Goal: Task Accomplishment & Management: Use online tool/utility

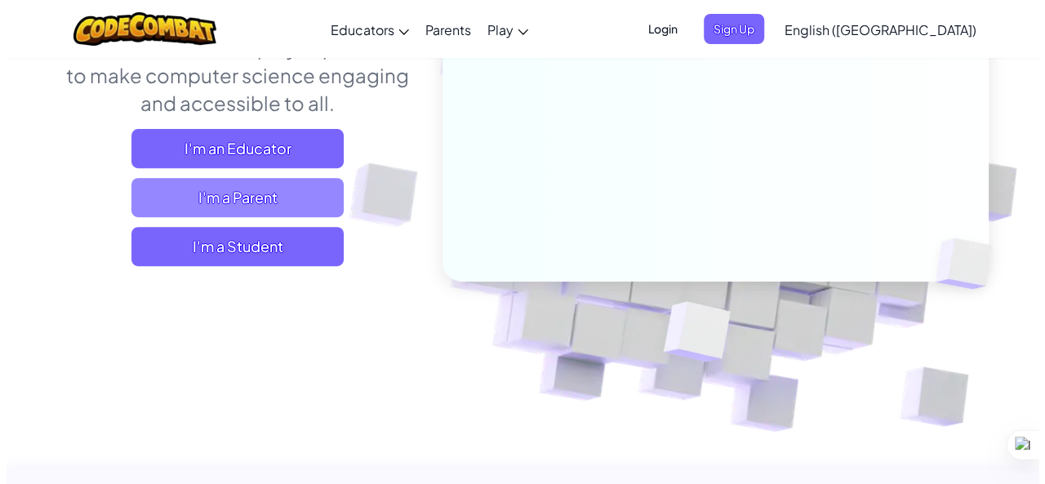
scroll to position [251, 0]
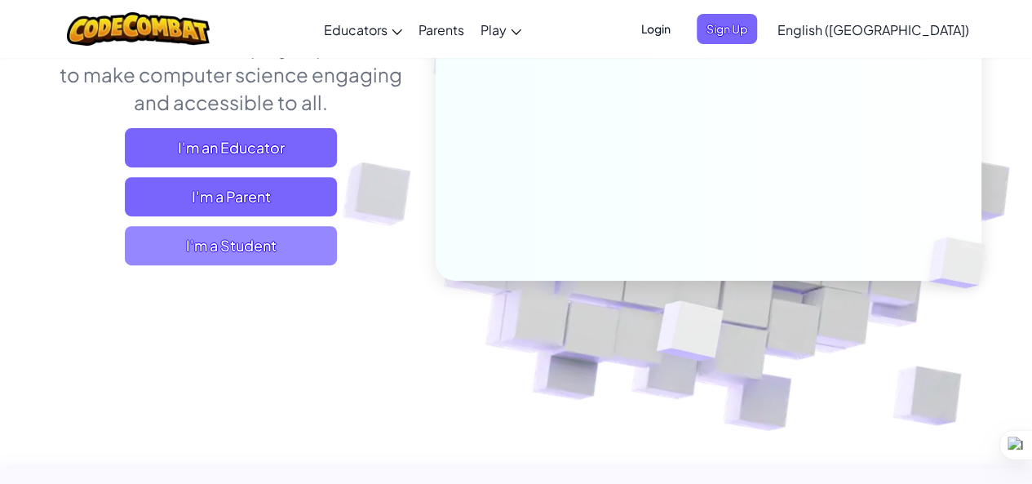
click at [217, 251] on span "I'm a Student" at bounding box center [231, 245] width 212 height 39
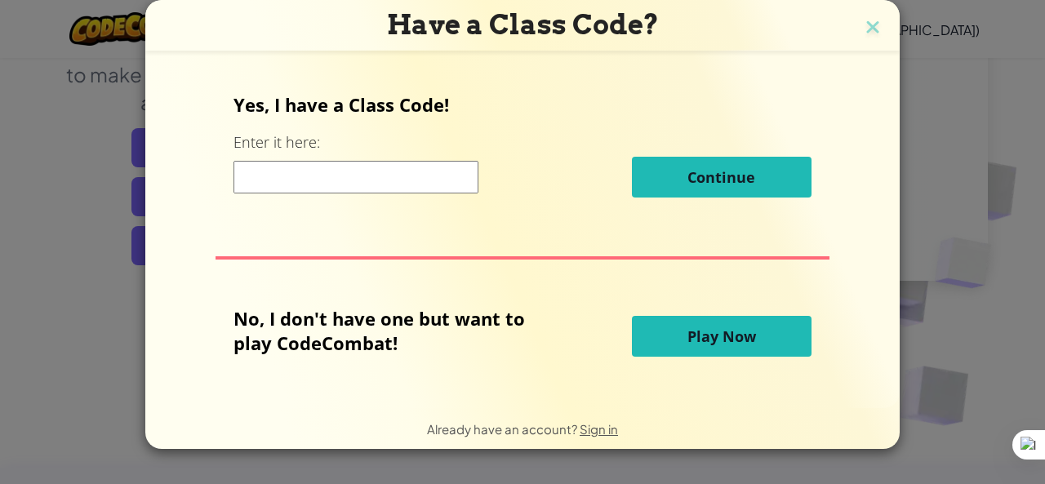
click at [281, 184] on input at bounding box center [355, 177] width 245 height 33
type input "12"
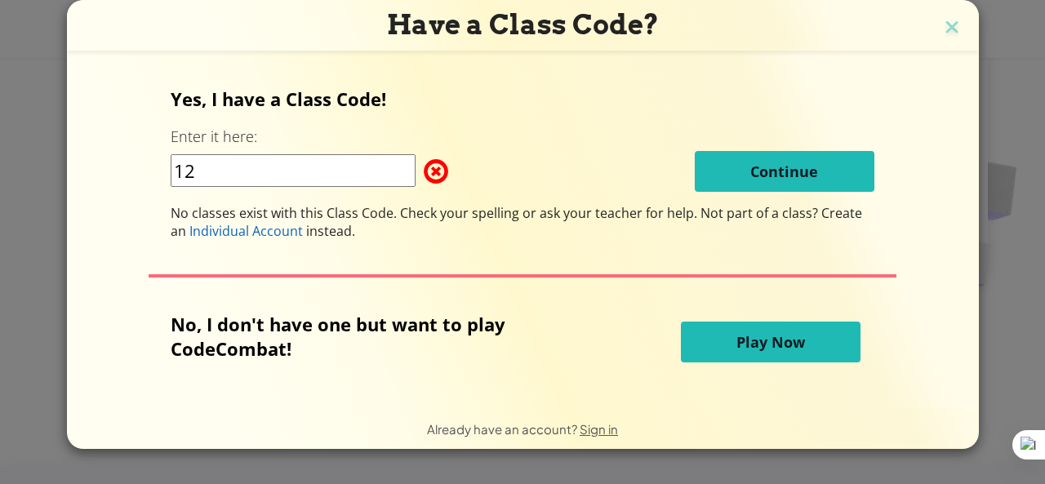
click at [273, 183] on input "12" at bounding box center [293, 170] width 245 height 33
click at [736, 342] on span "Play Now" at bounding box center [770, 342] width 69 height 20
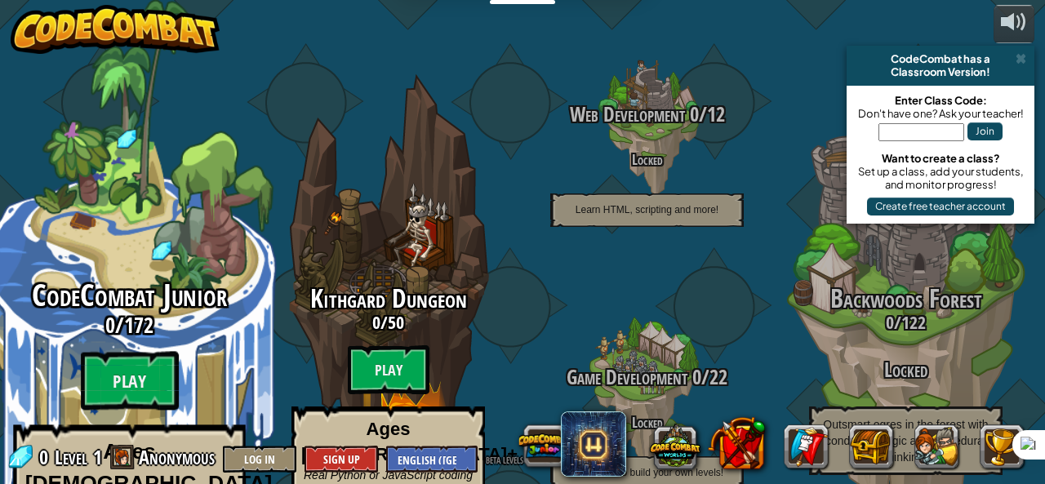
click at [160, 313] on h3 "0 / 172" at bounding box center [129, 325] width 310 height 24
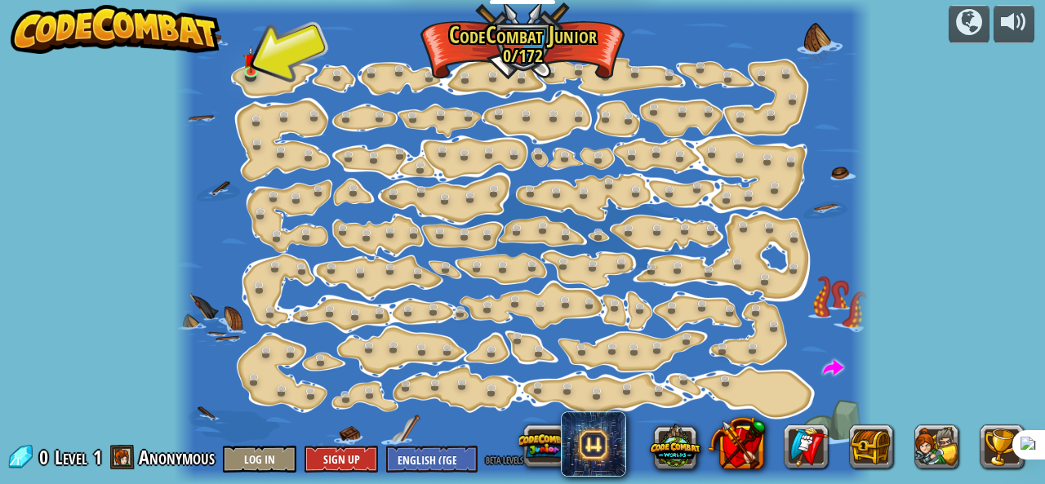
drag, startPoint x: 266, startPoint y: 59, endPoint x: 235, endPoint y: 71, distance: 33.3
click at [261, 59] on div at bounding box center [523, 242] width 698 height 484
click at [255, 73] on link at bounding box center [254, 72] width 33 height 33
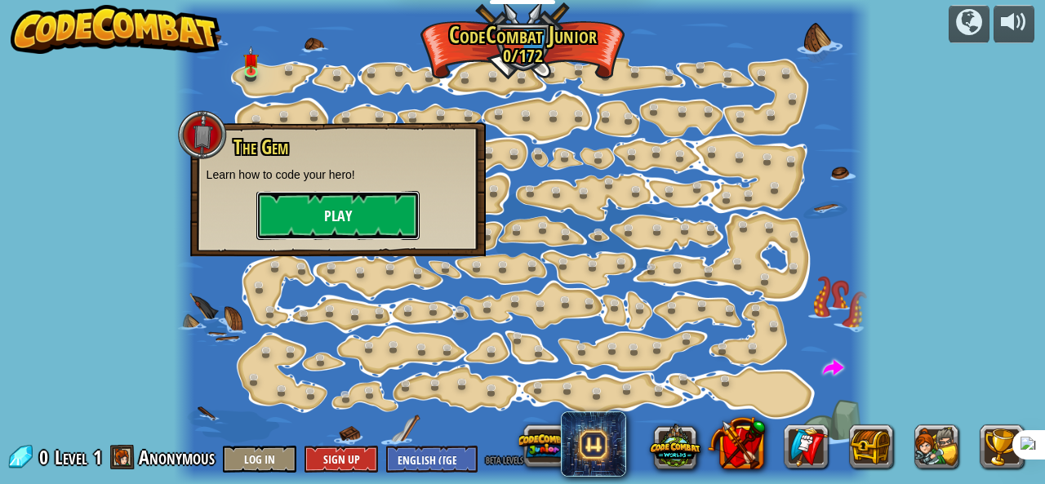
click at [317, 220] on button "Play" at bounding box center [337, 215] width 163 height 49
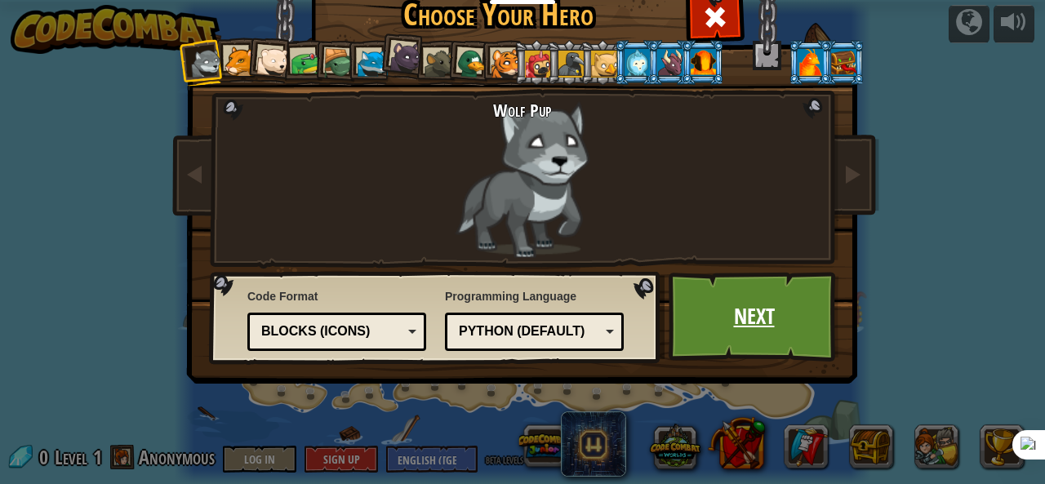
click at [720, 313] on link "Next" at bounding box center [753, 317] width 171 height 90
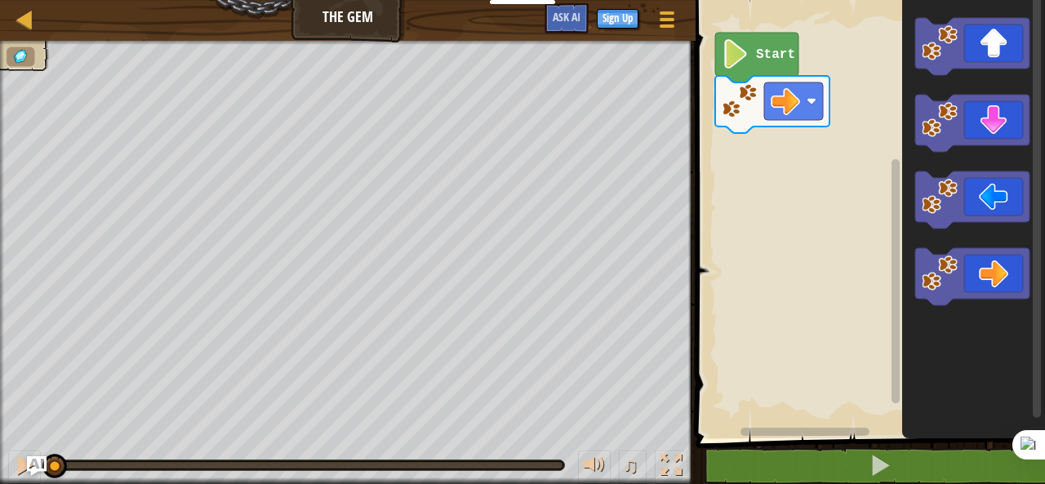
click at [772, 62] on g "Start" at bounding box center [772, 83] width 114 height 100
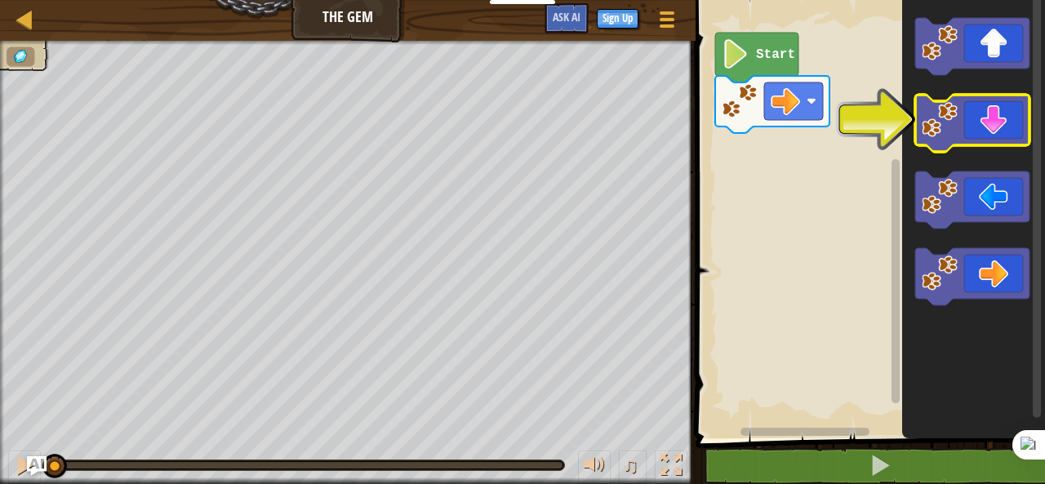
click at [947, 122] on image "Blockly Workspace" at bounding box center [939, 120] width 36 height 36
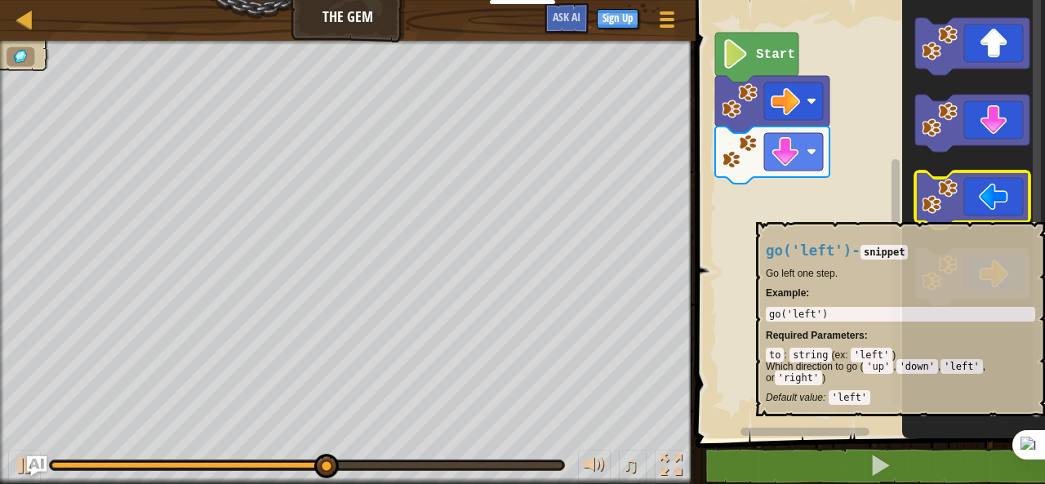
click at [973, 214] on icon "Blockly Workspace" at bounding box center [972, 199] width 114 height 57
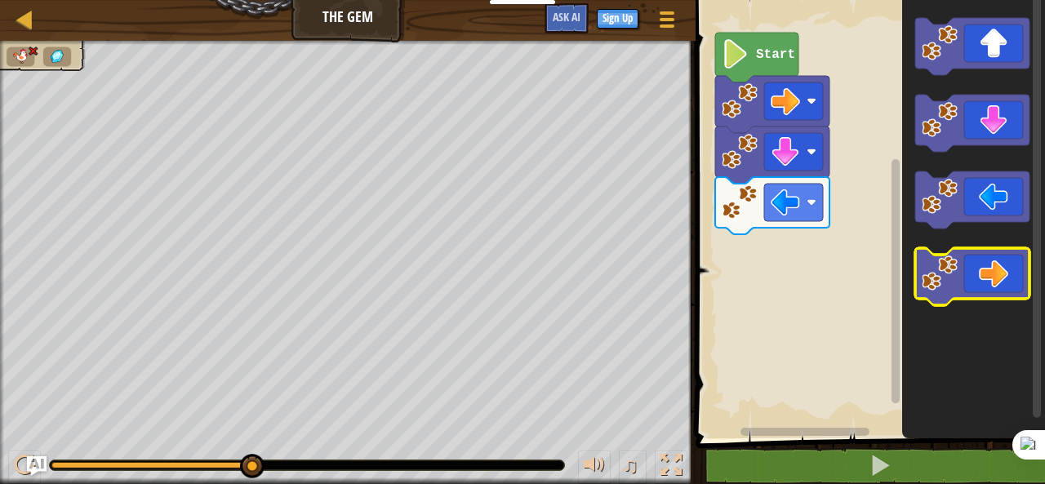
click at [983, 275] on icon "Blockly Workspace" at bounding box center [972, 276] width 114 height 57
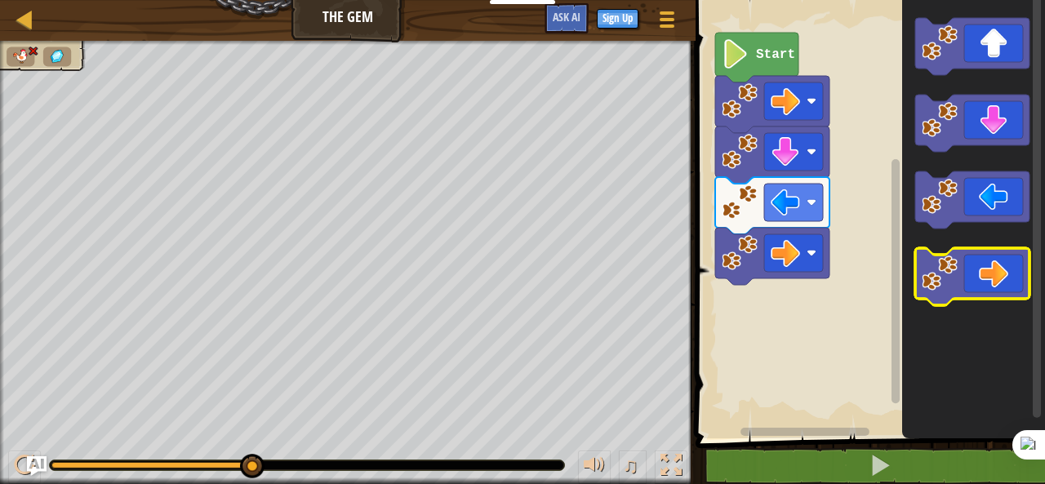
click at [983, 275] on icon "Blockly Workspace" at bounding box center [972, 276] width 114 height 57
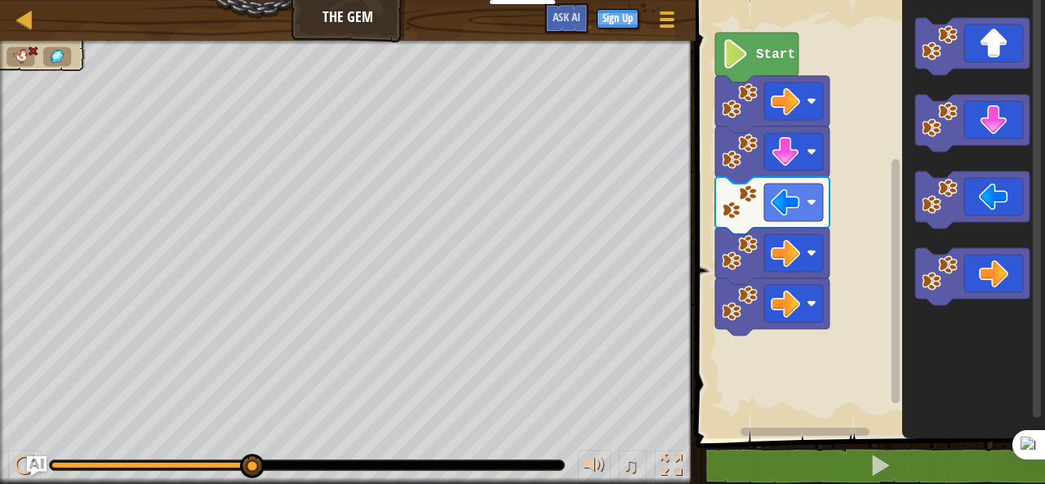
click at [756, 38] on icon "Blockly Workspace" at bounding box center [756, 58] width 83 height 50
click at [758, 55] on text "Start" at bounding box center [775, 54] width 39 height 15
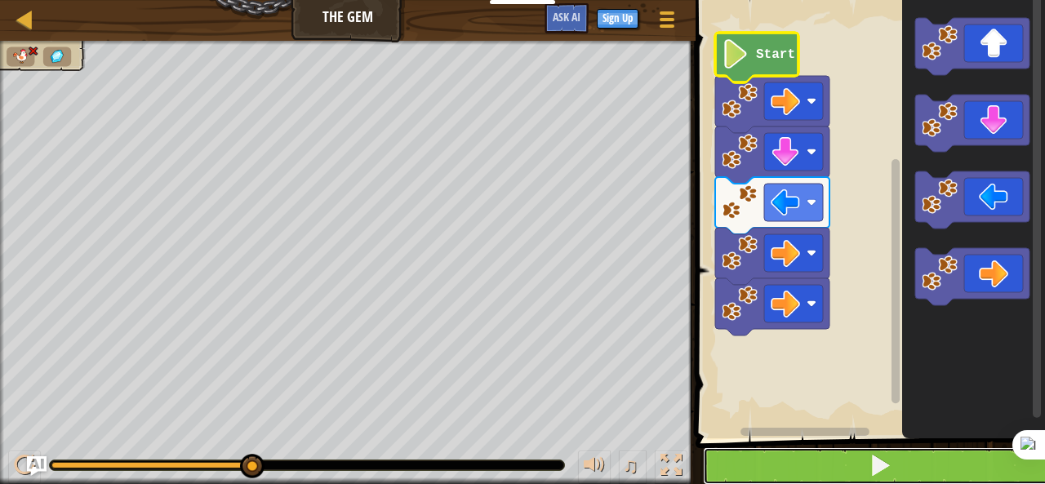
click at [764, 455] on button at bounding box center [880, 466] width 354 height 38
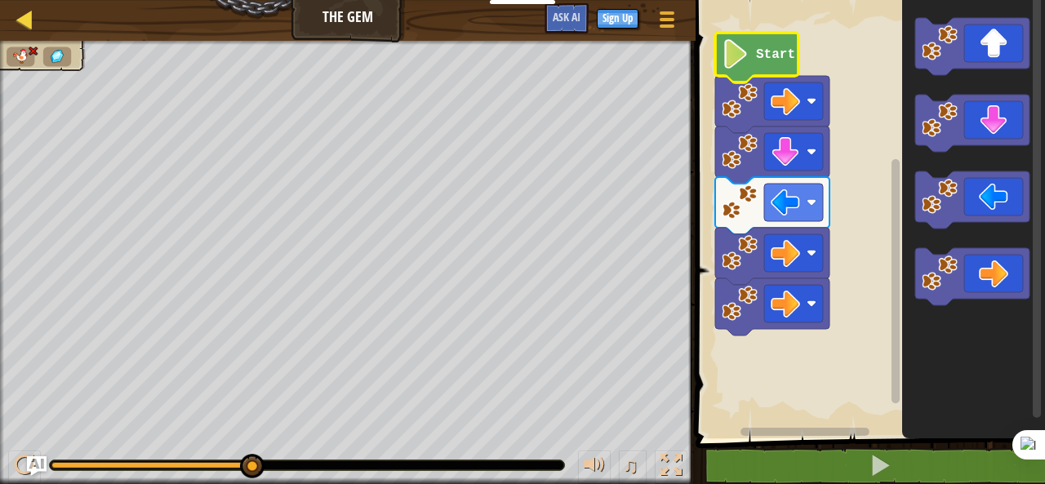
click at [37, 0] on div "Map" at bounding box center [37, 20] width 8 height 41
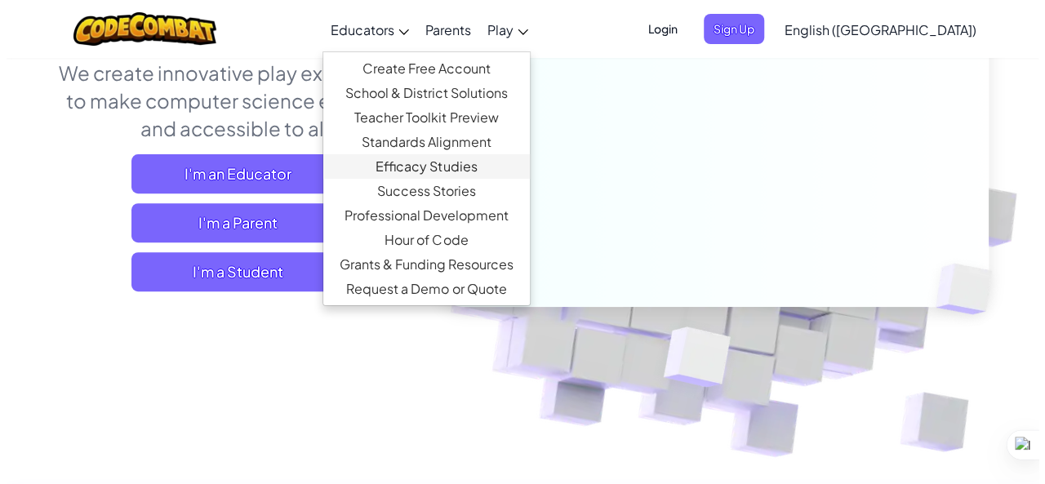
scroll to position [225, 0]
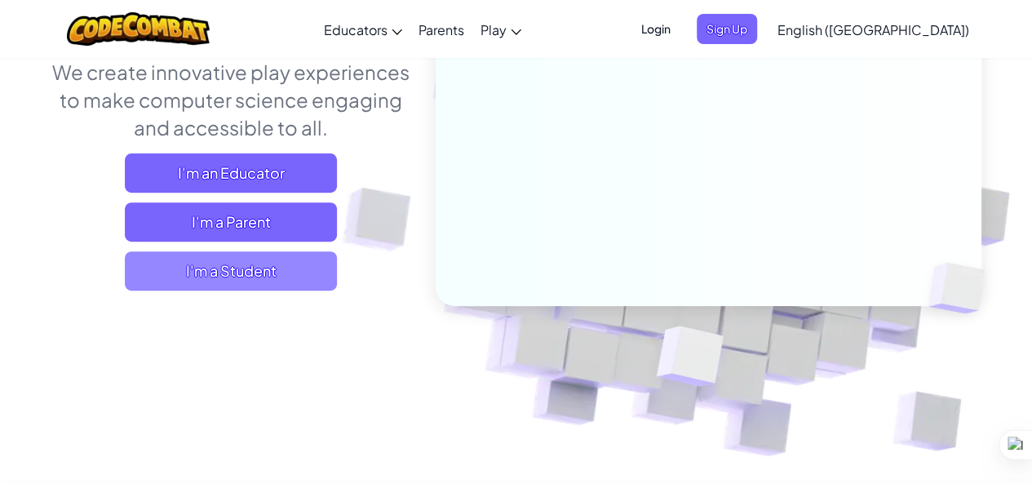
click at [318, 286] on span "I'm a Student" at bounding box center [231, 270] width 212 height 39
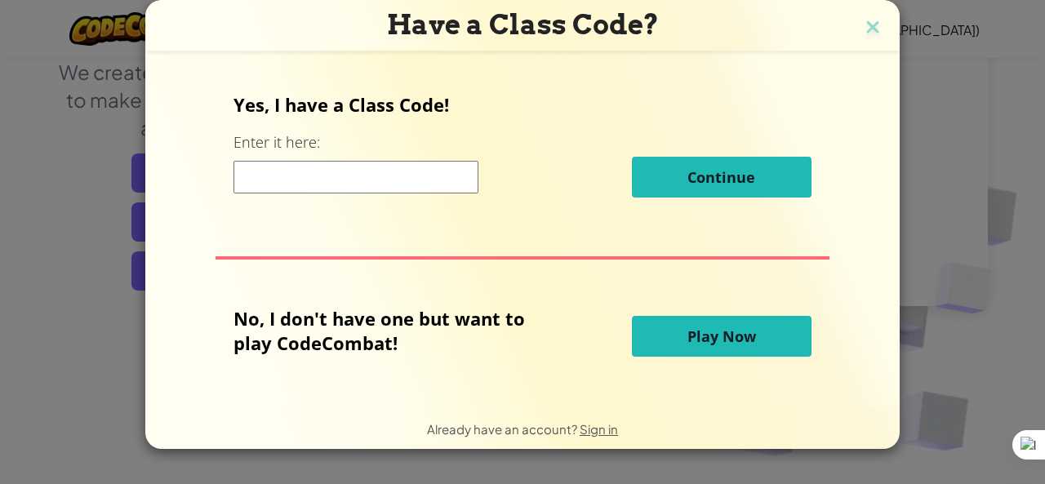
click at [718, 347] on button "Play Now" at bounding box center [722, 336] width 180 height 41
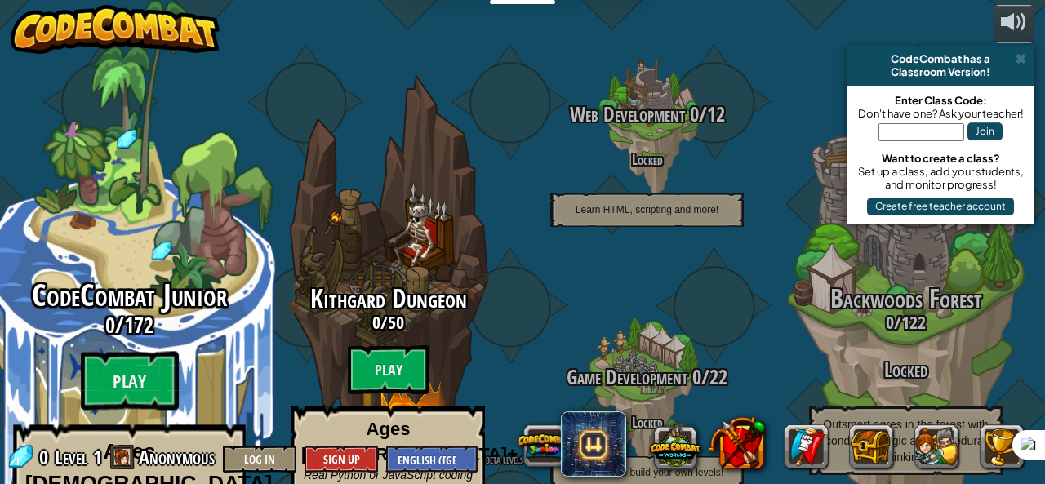
click at [184, 345] on div "CodeCombat Junior 0 / 172 Play Ages [DEMOGRAPHIC_DATA] Blocks or simple text co…" at bounding box center [129, 433] width 310 height 309
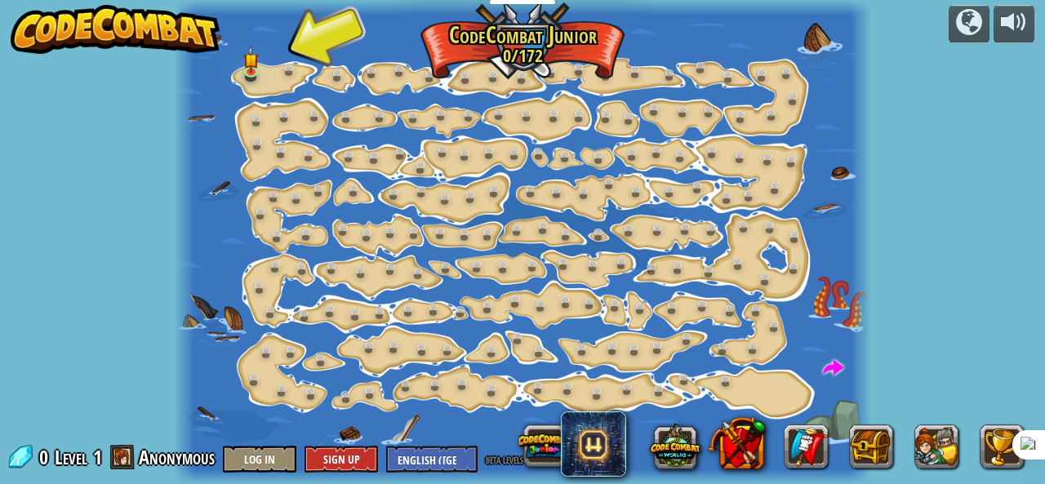
click at [237, 53] on div at bounding box center [523, 242] width 698 height 484
click at [248, 67] on img at bounding box center [251, 52] width 16 height 35
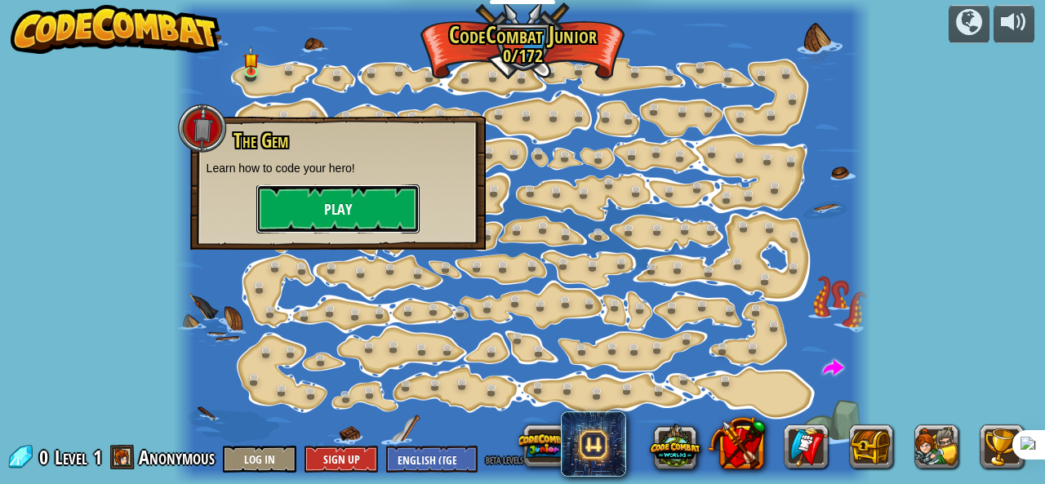
click at [388, 220] on button "Play" at bounding box center [337, 208] width 163 height 49
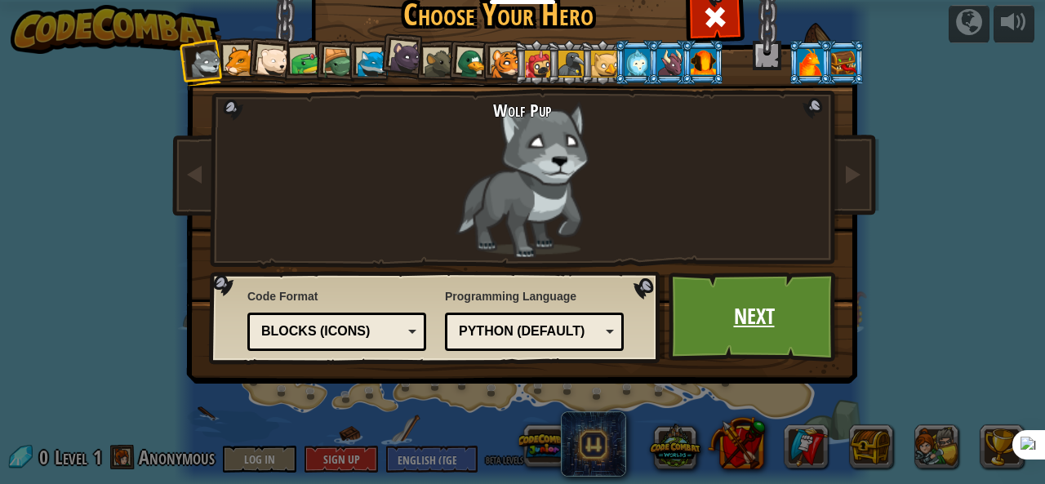
click at [753, 295] on link "Next" at bounding box center [753, 317] width 171 height 90
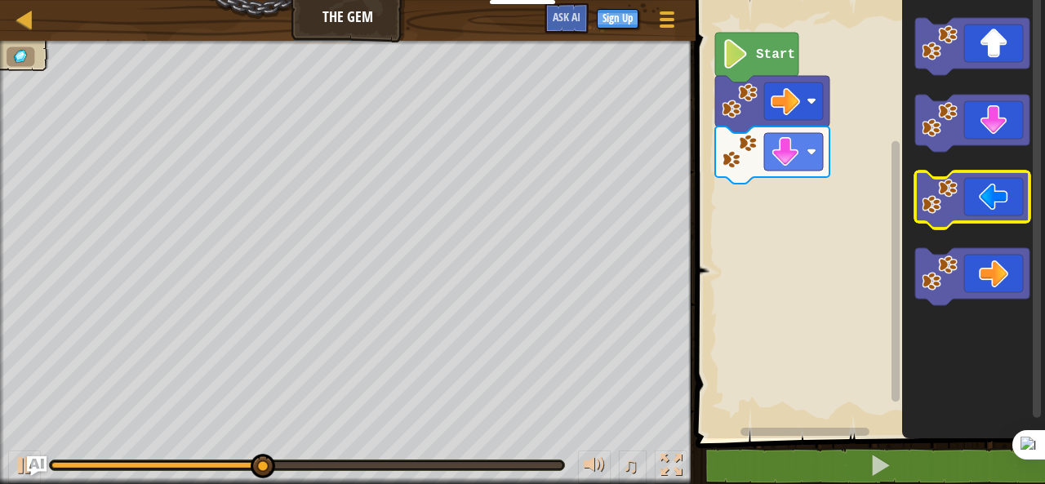
click at [996, 221] on icon "Blockly Workspace" at bounding box center [972, 199] width 114 height 57
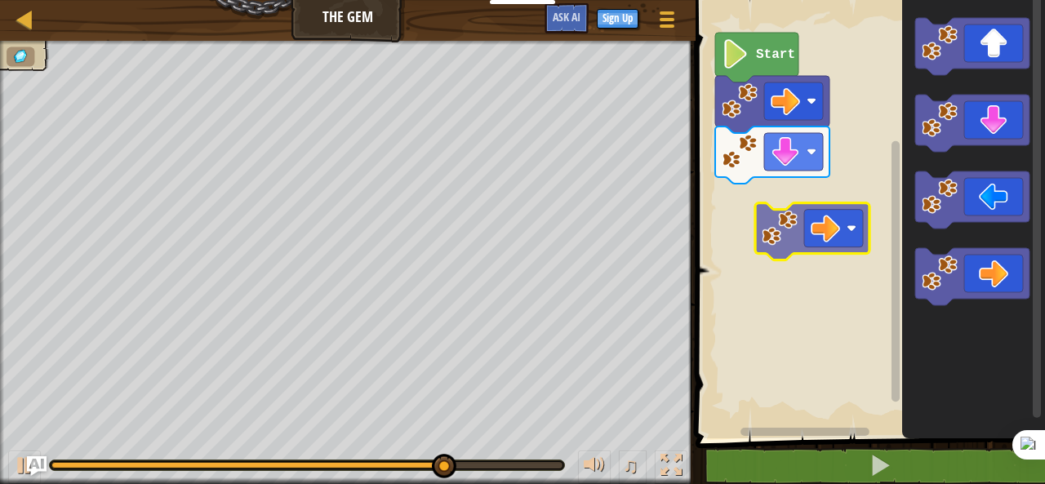
click at [831, 230] on div "Start" at bounding box center [867, 215] width 354 height 446
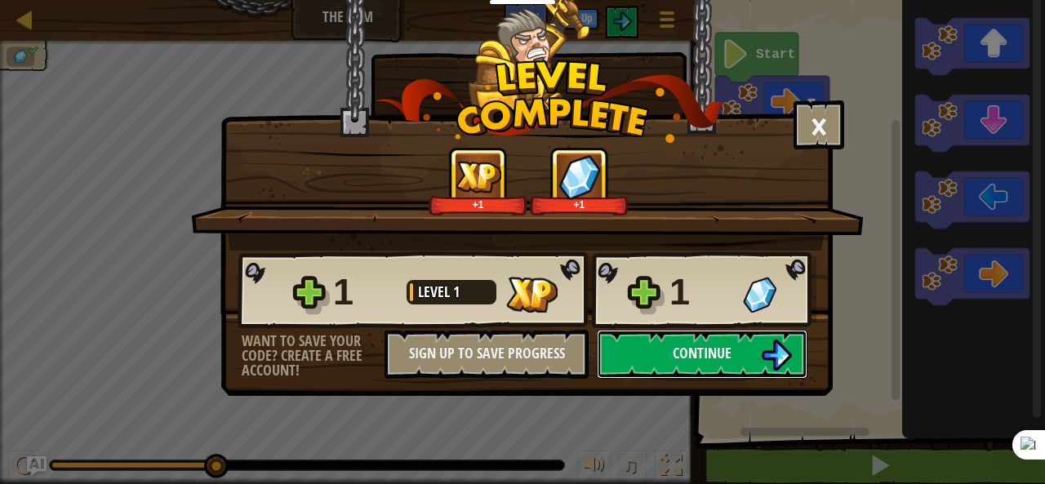
click at [700, 366] on button "Continue" at bounding box center [702, 354] width 211 height 49
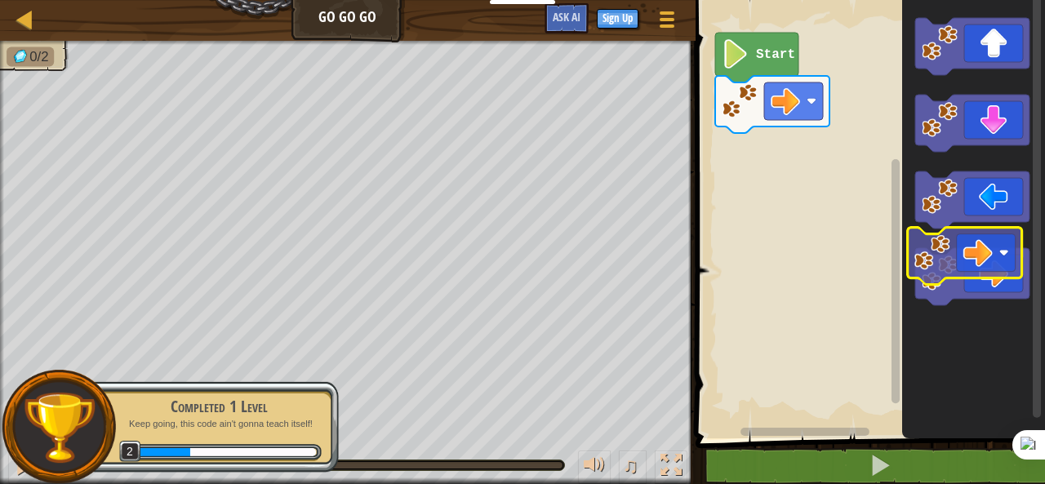
click at [1015, 245] on icon "Blockly Workspace" at bounding box center [973, 215] width 143 height 446
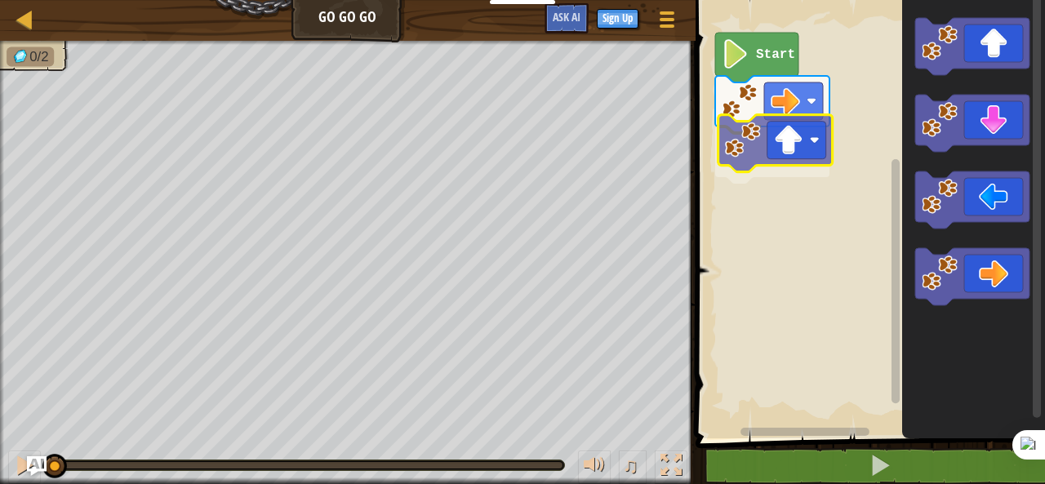
click at [738, 157] on div "Start" at bounding box center [867, 215] width 354 height 446
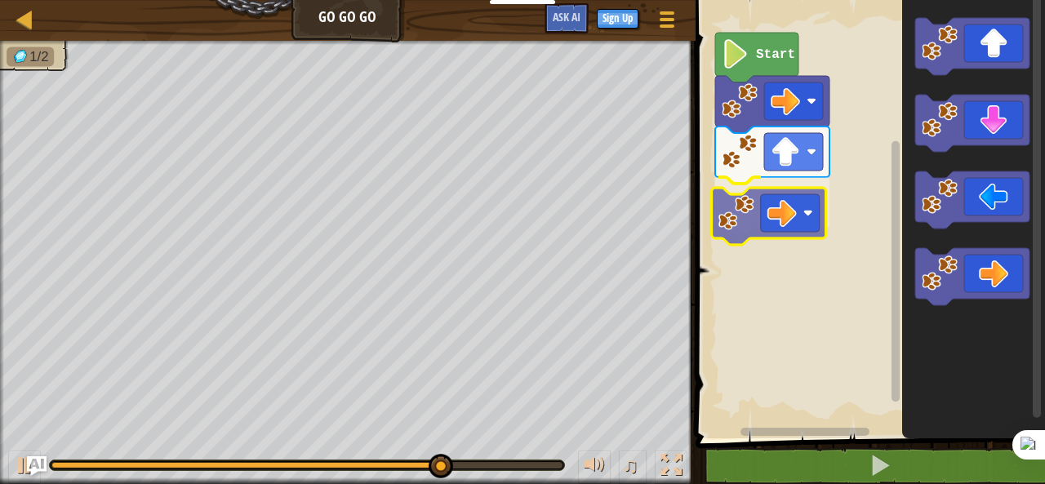
click at [743, 192] on div "Start" at bounding box center [867, 215] width 354 height 446
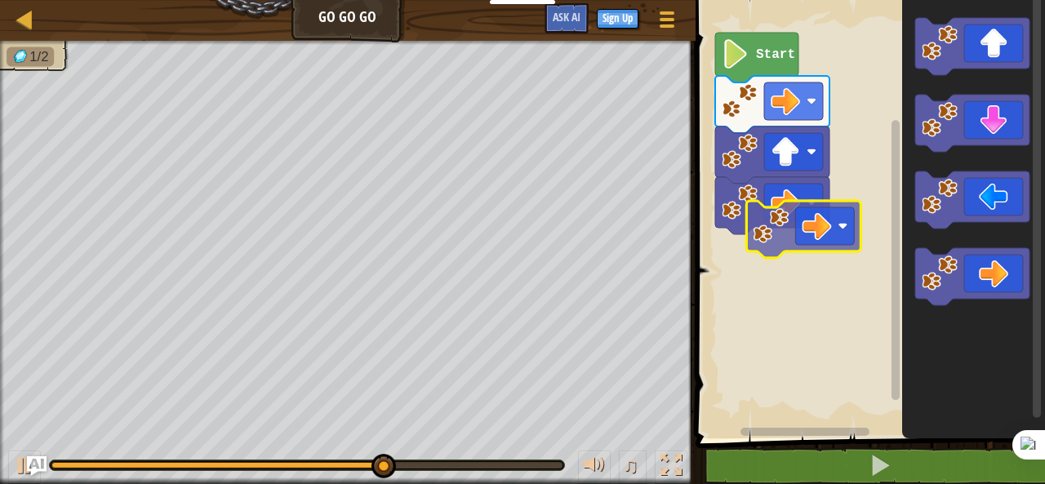
click at [780, 220] on div "Start" at bounding box center [867, 215] width 354 height 446
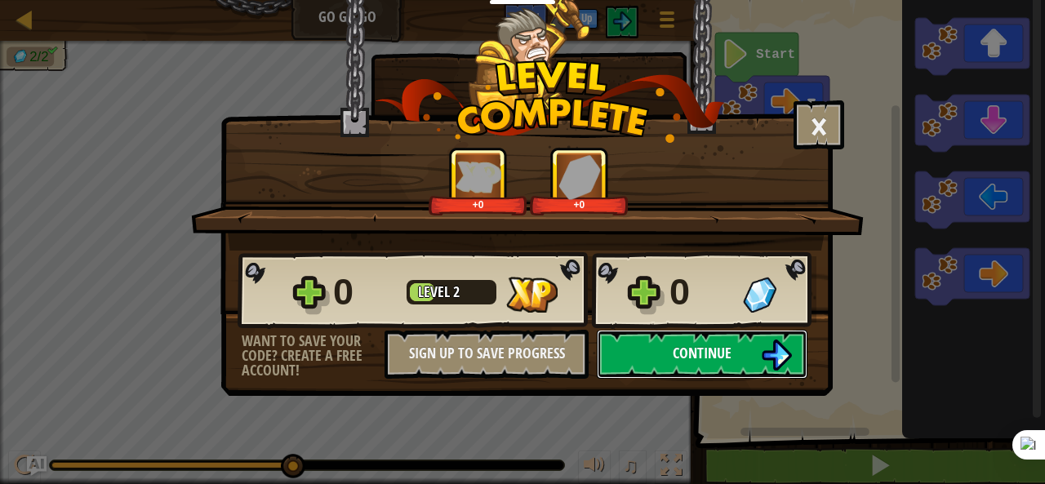
click at [722, 339] on button "Continue" at bounding box center [702, 354] width 211 height 49
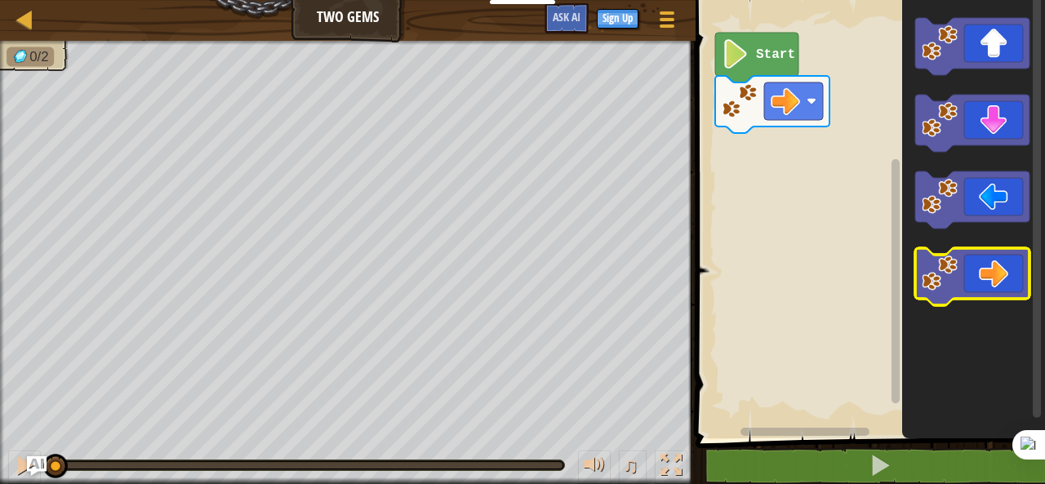
click at [973, 288] on icon "Blockly Workspace" at bounding box center [972, 276] width 114 height 57
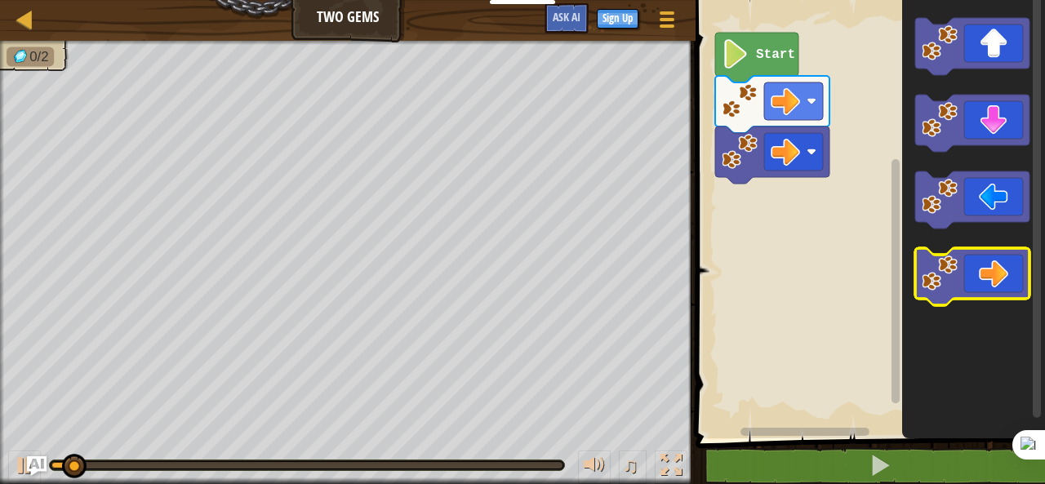
click at [973, 288] on icon "Blockly Workspace" at bounding box center [972, 276] width 114 height 57
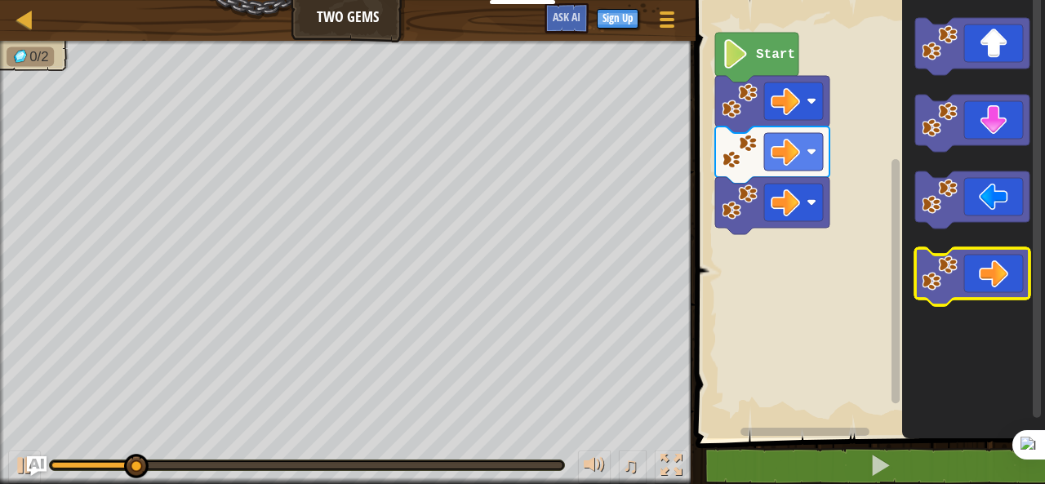
click at [973, 288] on icon "Blockly Workspace" at bounding box center [972, 276] width 114 height 57
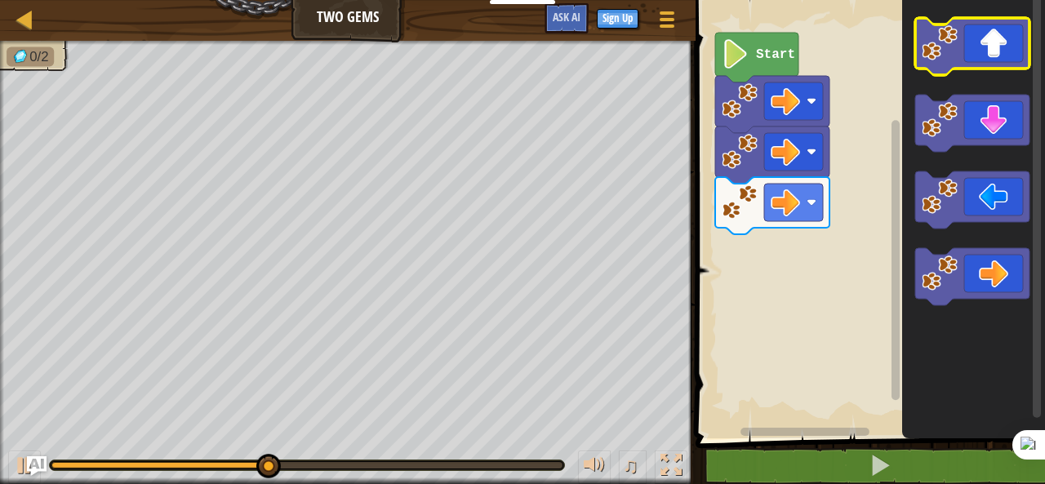
click at [945, 66] on icon "Blockly Workspace" at bounding box center [972, 46] width 114 height 57
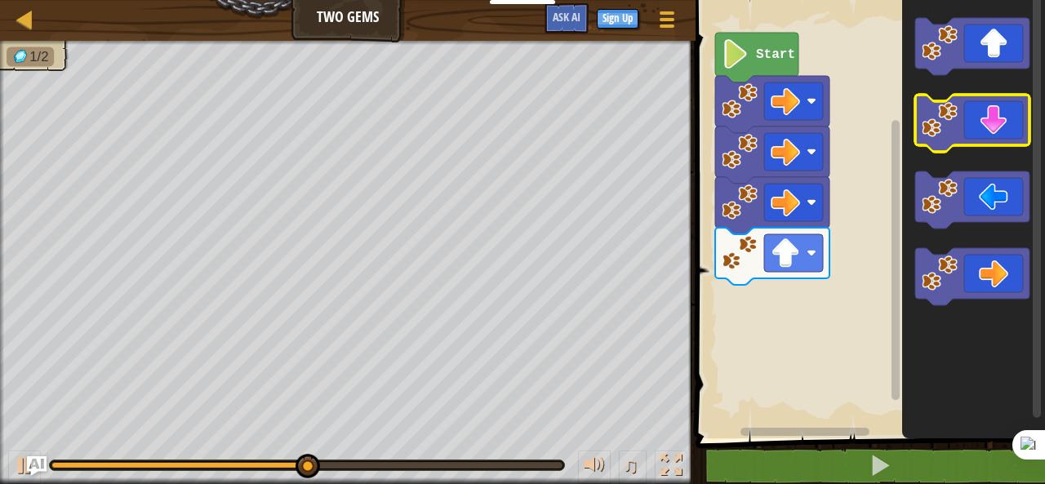
click at [951, 137] on image "Blockly Workspace" at bounding box center [939, 120] width 36 height 36
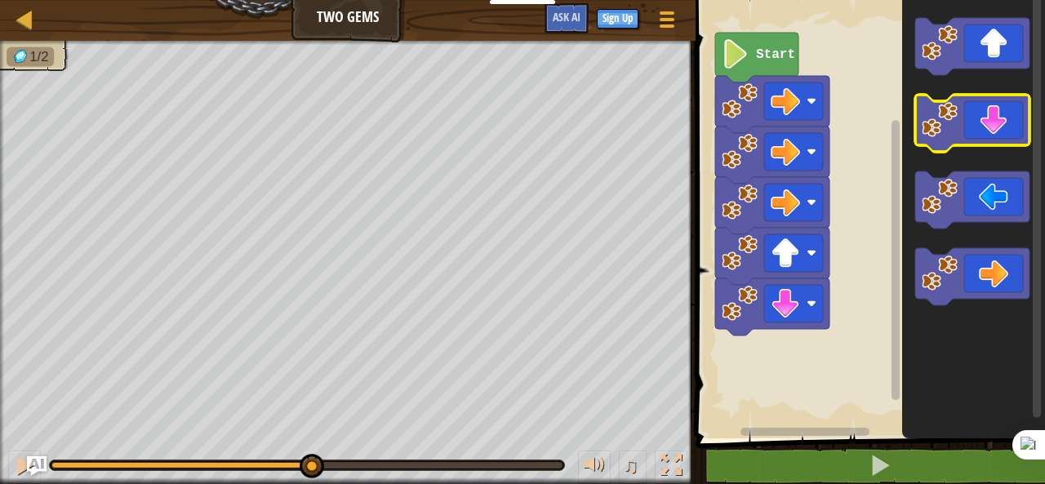
click at [951, 137] on image "Blockly Workspace" at bounding box center [939, 120] width 36 height 36
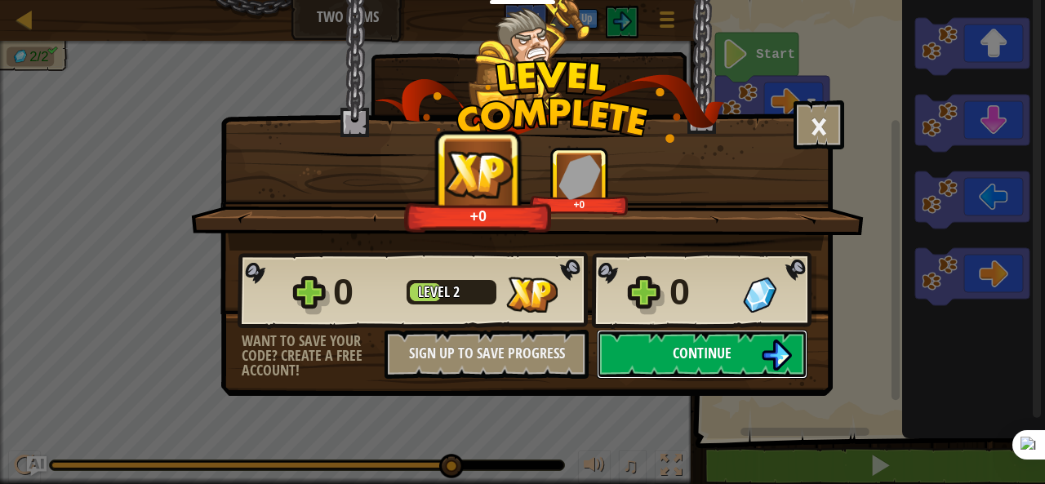
click at [745, 352] on button "Continue" at bounding box center [702, 354] width 211 height 49
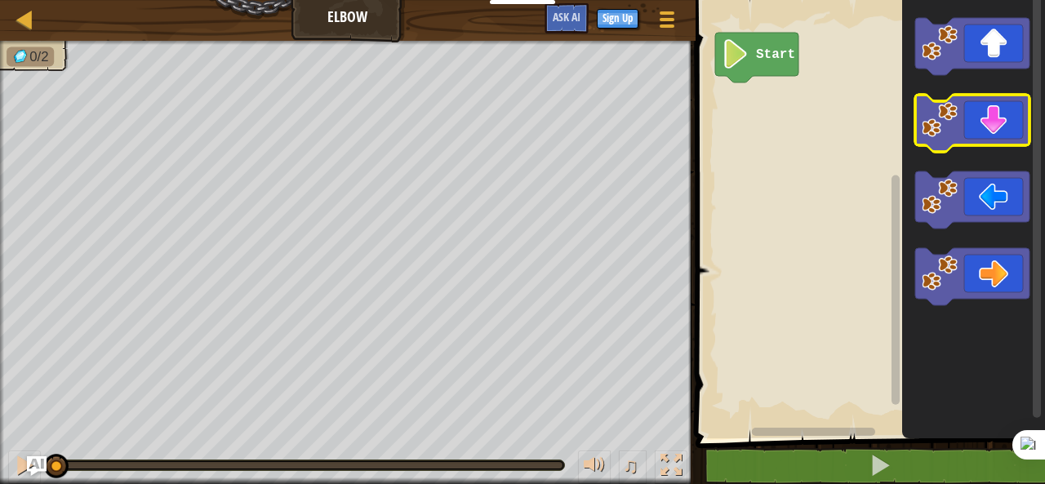
click at [960, 136] on icon "Blockly Workspace" at bounding box center [972, 123] width 114 height 57
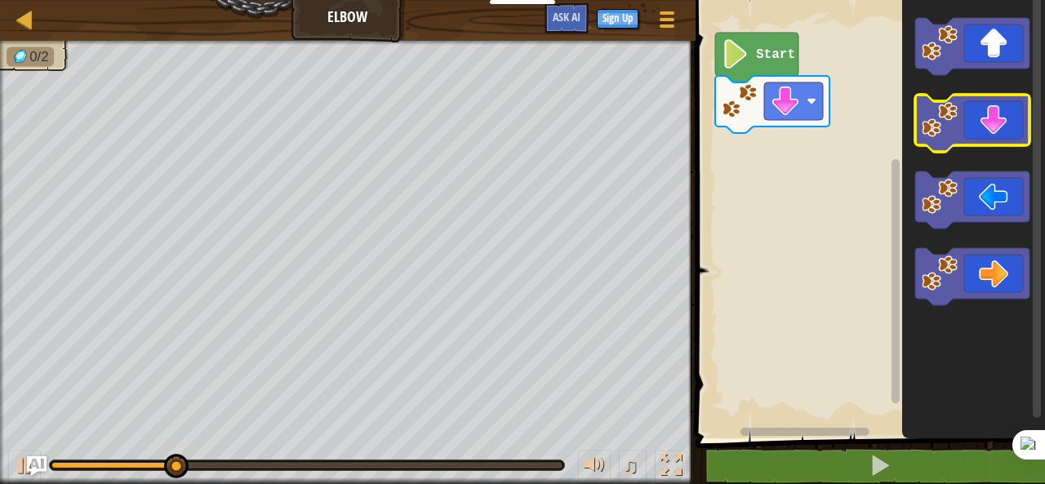
click at [960, 136] on icon "Blockly Workspace" at bounding box center [972, 123] width 114 height 57
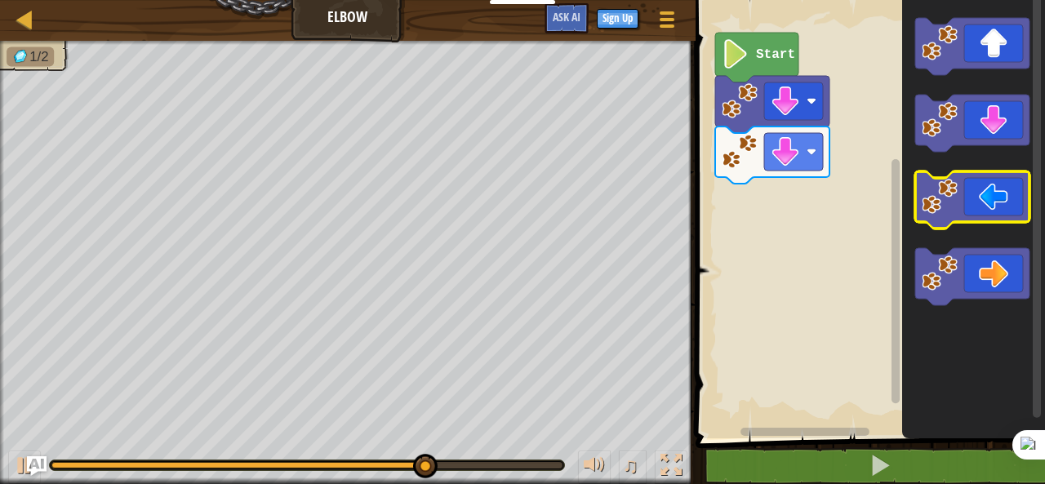
click at [978, 206] on icon "Blockly Workspace" at bounding box center [972, 199] width 114 height 57
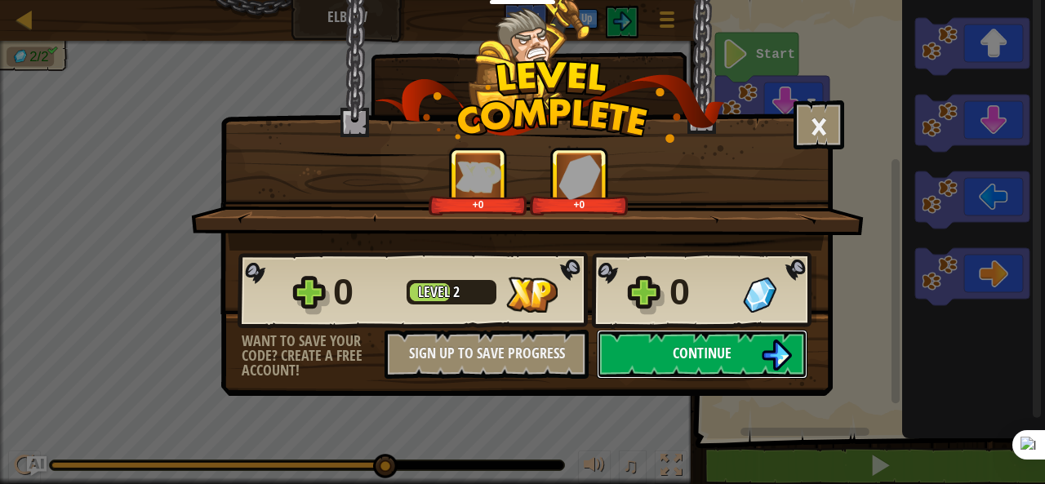
click at [724, 358] on span "Continue" at bounding box center [701, 353] width 59 height 20
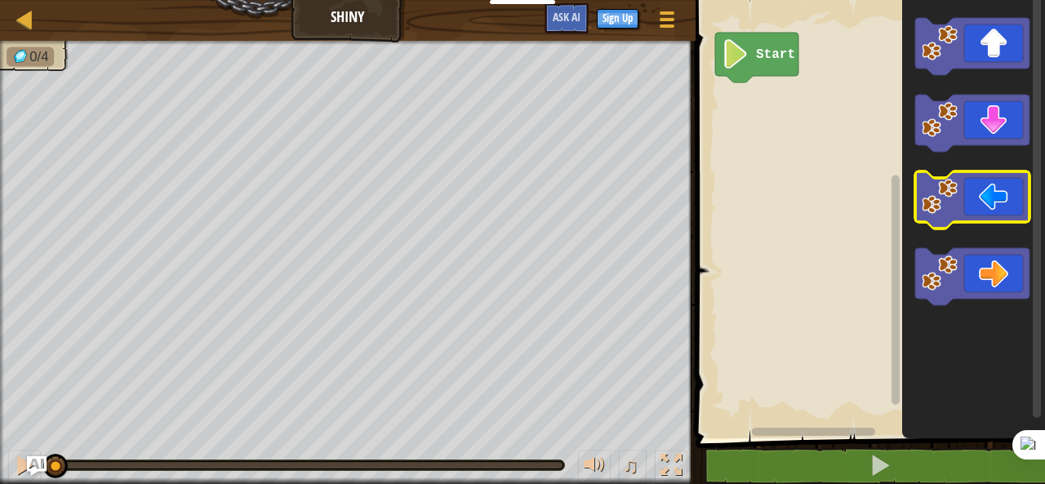
click at [978, 199] on icon "Blockly Workspace" at bounding box center [972, 199] width 114 height 57
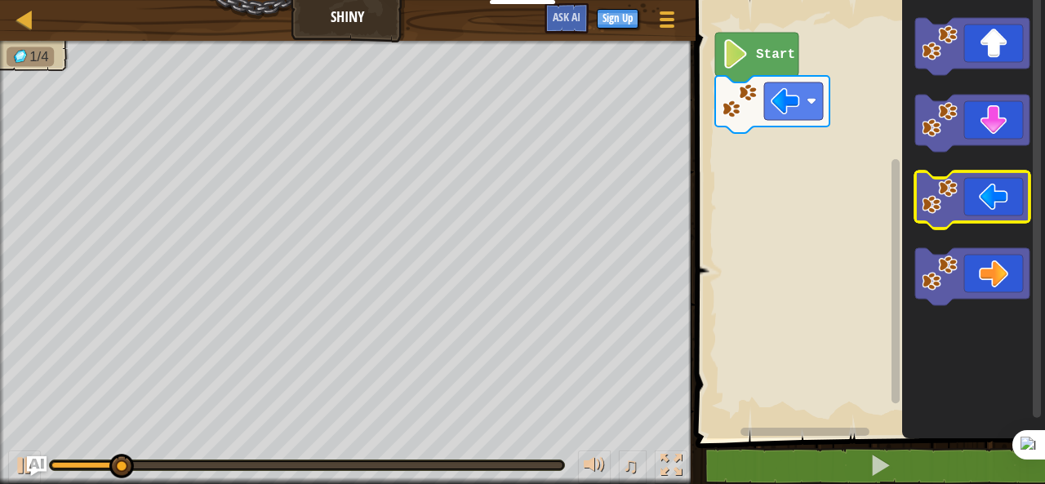
click at [978, 199] on icon "Blockly Workspace" at bounding box center [972, 199] width 114 height 57
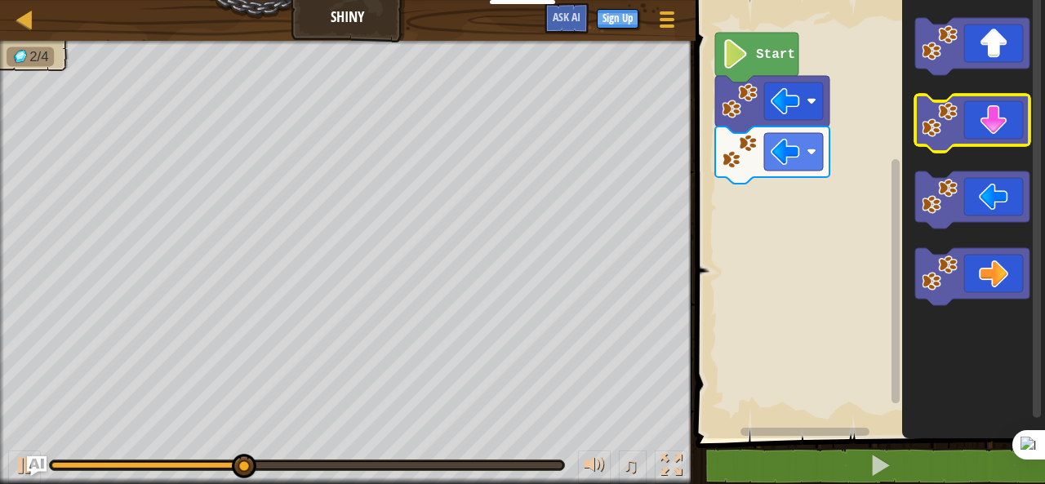
click at [987, 144] on icon "Blockly Workspace" at bounding box center [972, 123] width 114 height 57
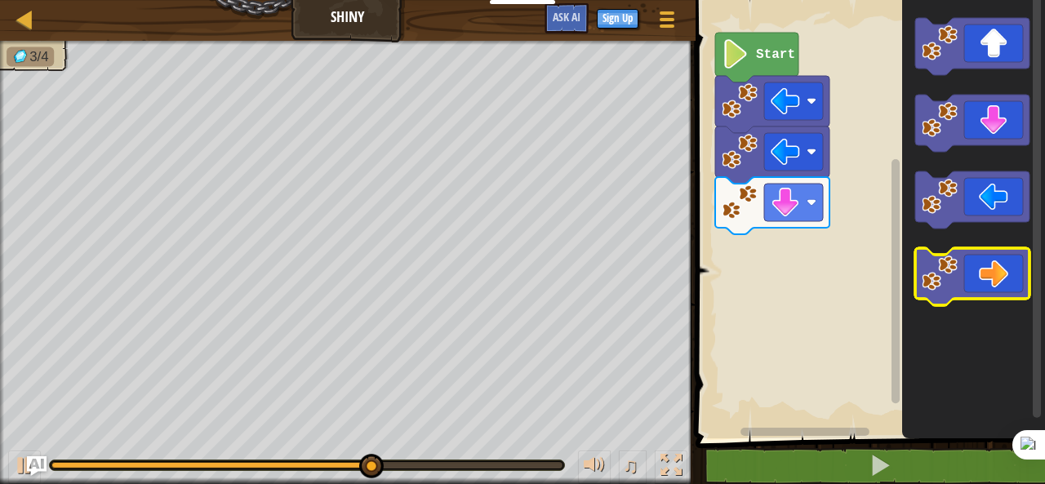
click at [943, 303] on icon "Blockly Workspace" at bounding box center [972, 276] width 114 height 57
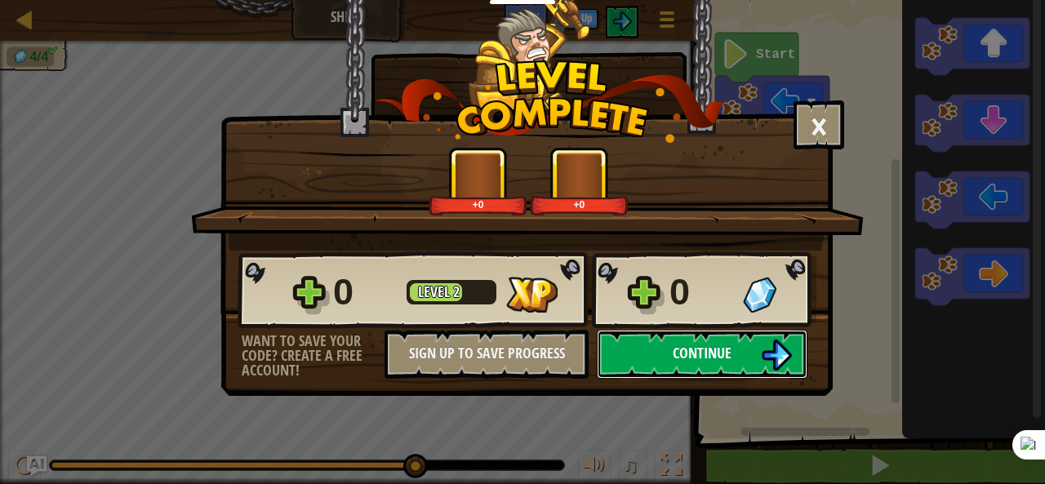
click at [674, 352] on span "Continue" at bounding box center [701, 353] width 59 height 20
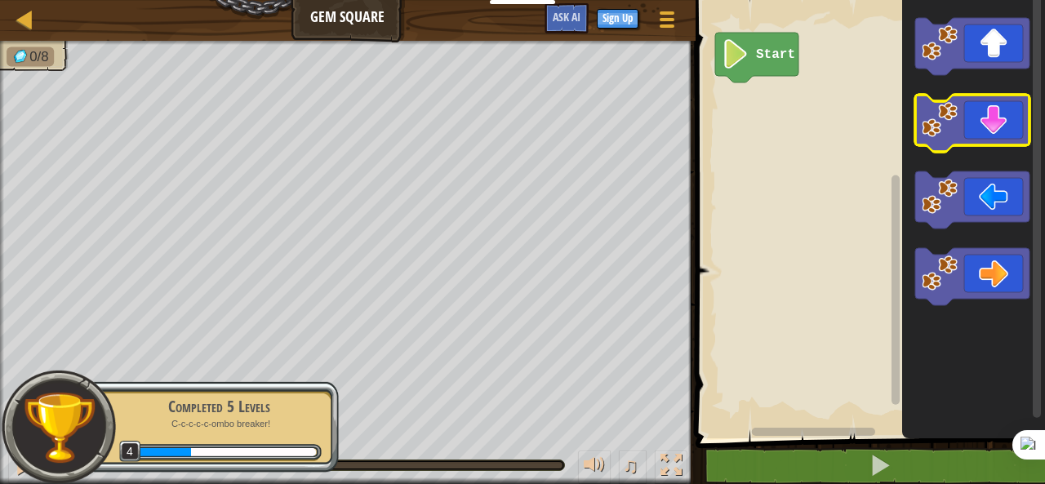
click at [958, 144] on icon "Blockly Workspace" at bounding box center [972, 123] width 114 height 57
click at [959, 136] on icon "Blockly Workspace" at bounding box center [972, 123] width 114 height 57
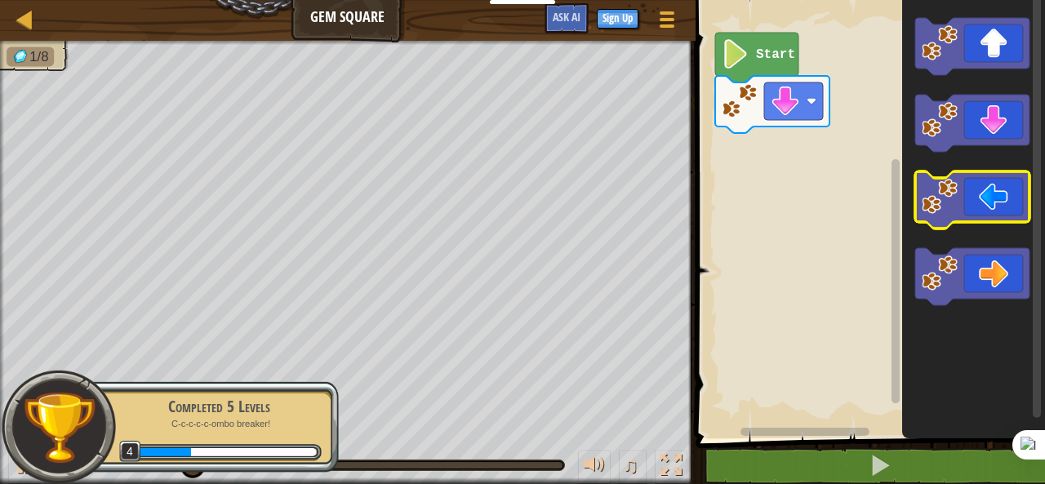
click at [960, 189] on icon "Blockly Workspace" at bounding box center [972, 199] width 114 height 57
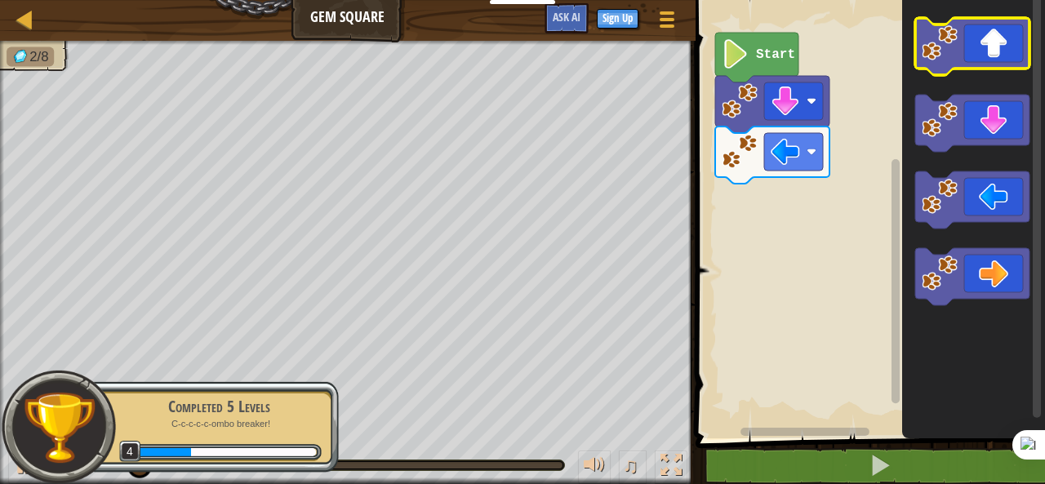
click at [939, 69] on icon "Blockly Workspace" at bounding box center [972, 46] width 114 height 57
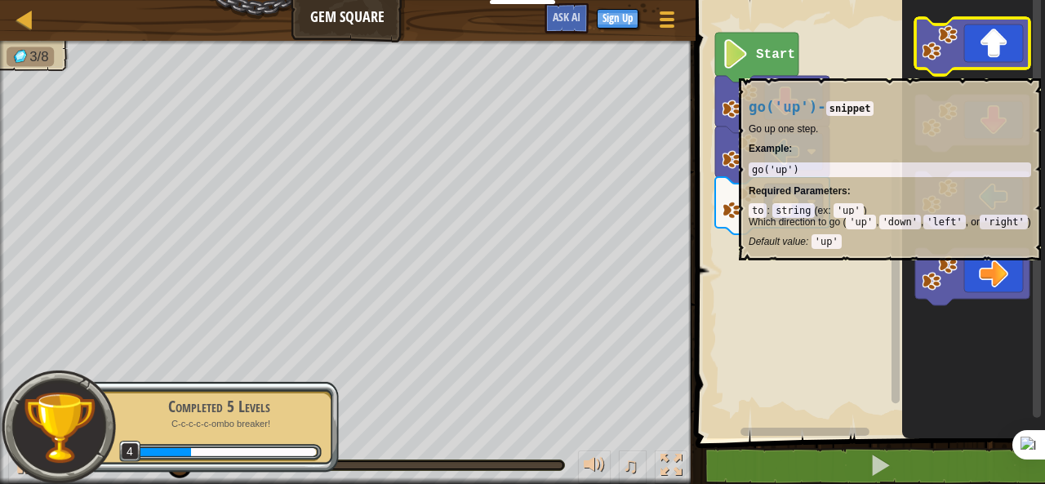
click at [940, 70] on icon "Blockly Workspace" at bounding box center [972, 46] width 114 height 57
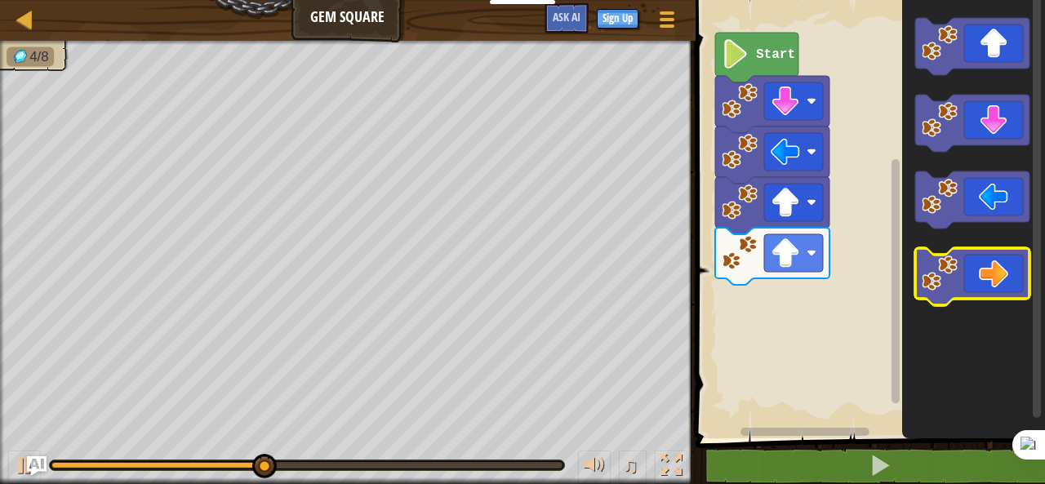
click at [969, 283] on icon "Blockly Workspace" at bounding box center [972, 276] width 114 height 57
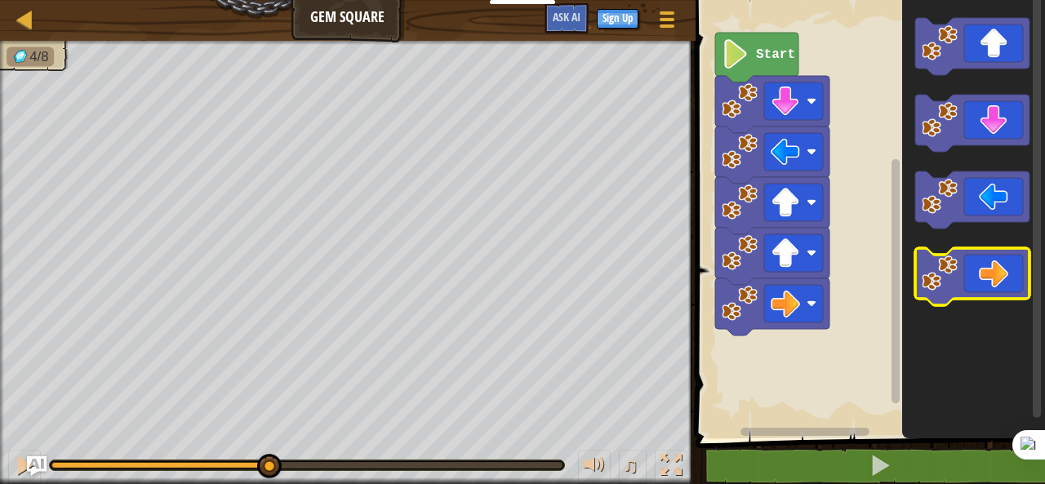
click at [969, 283] on icon "Blockly Workspace" at bounding box center [972, 276] width 114 height 57
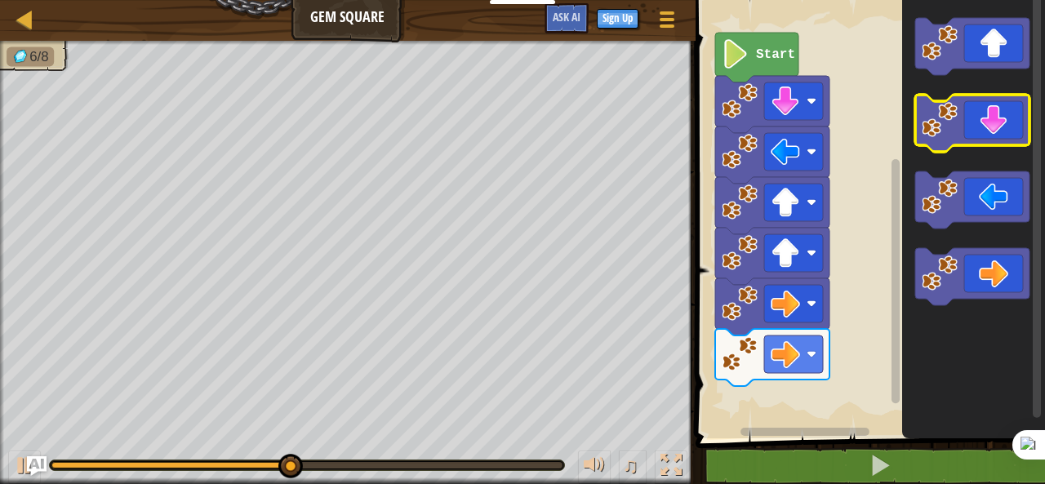
click at [943, 139] on icon "Blockly Workspace" at bounding box center [972, 123] width 114 height 57
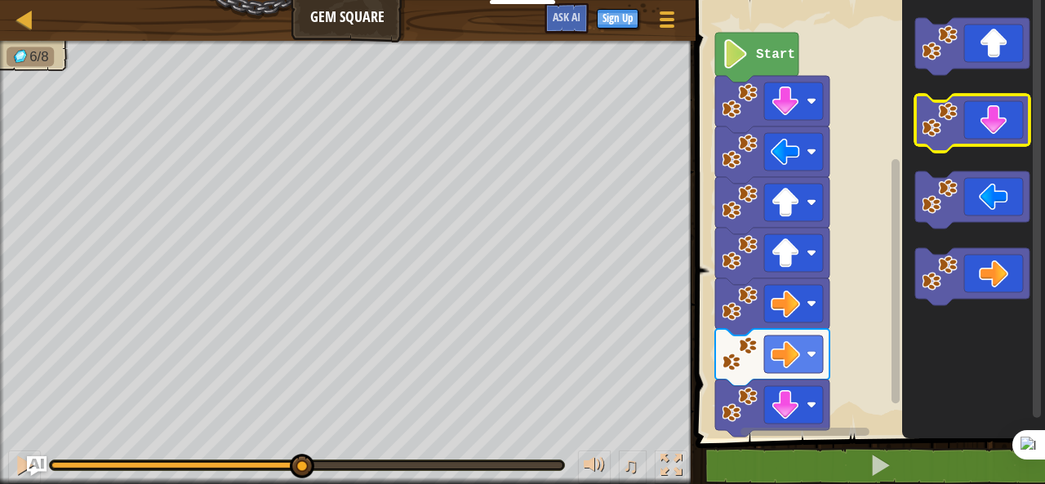
click at [943, 139] on icon "Blockly Workspace" at bounding box center [972, 123] width 114 height 57
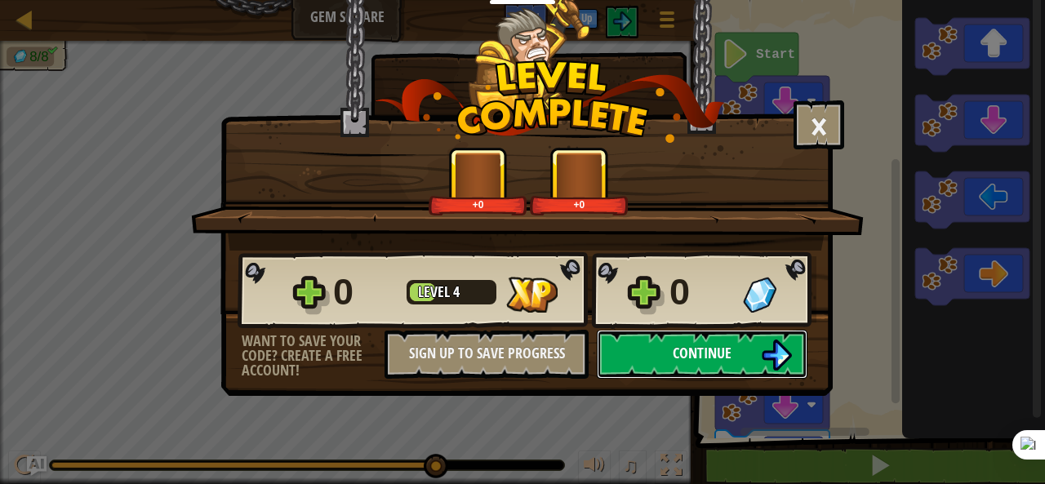
click at [714, 370] on button "Continue" at bounding box center [702, 354] width 211 height 49
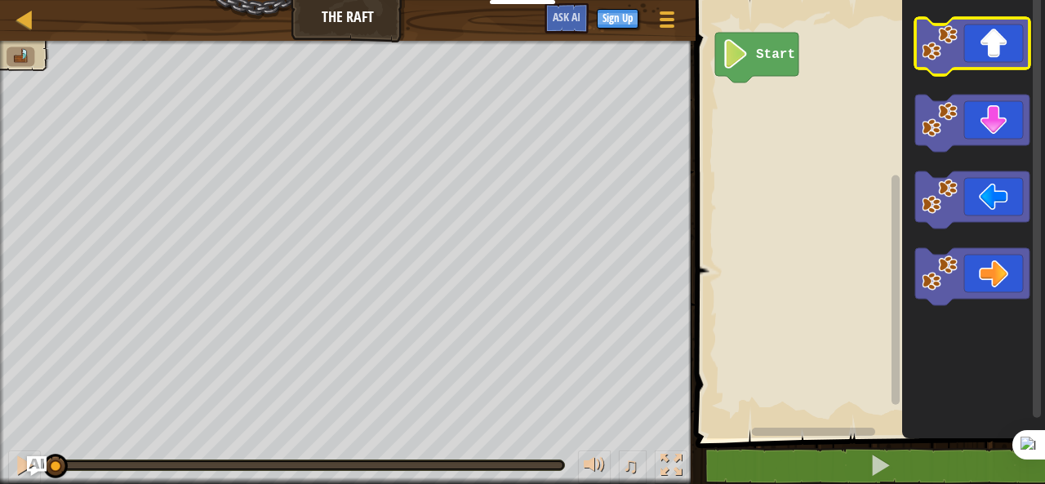
click at [956, 60] on image "Blockly Workspace" at bounding box center [939, 43] width 36 height 36
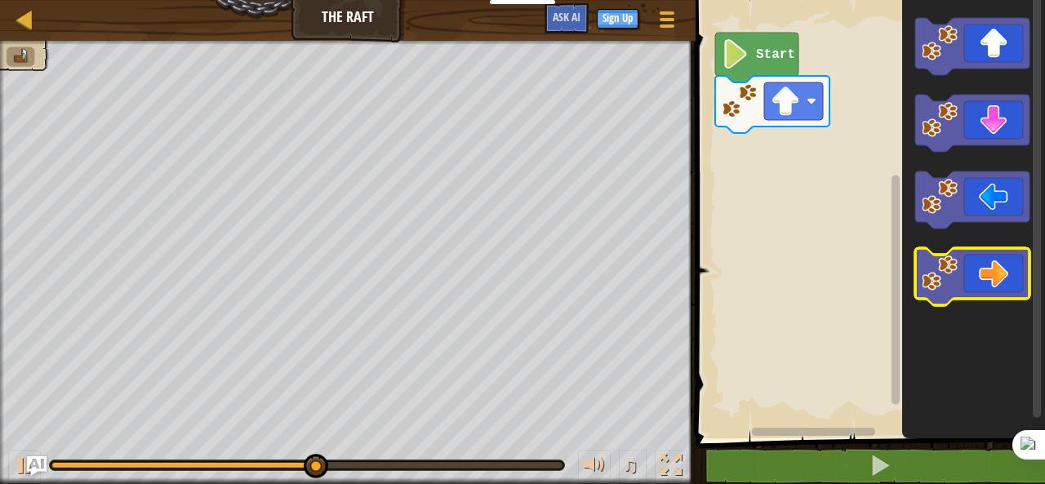
click at [996, 261] on icon "Blockly Workspace" at bounding box center [972, 276] width 114 height 57
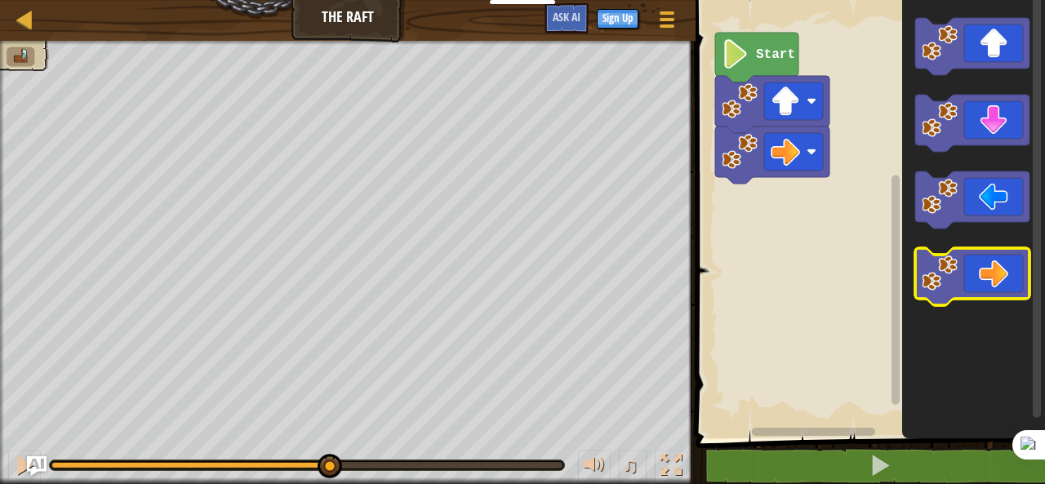
click at [996, 261] on icon "Blockly Workspace" at bounding box center [972, 276] width 114 height 57
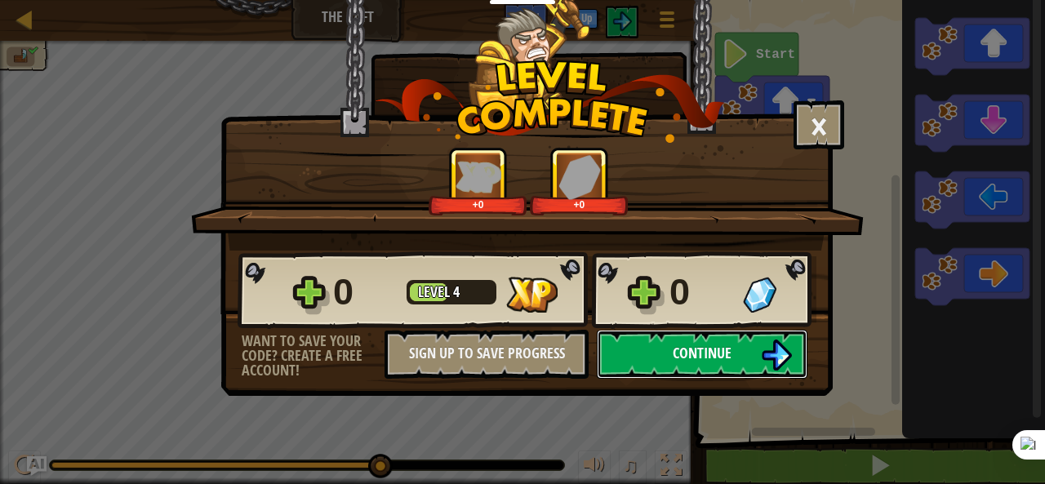
click at [746, 348] on button "Continue" at bounding box center [702, 354] width 211 height 49
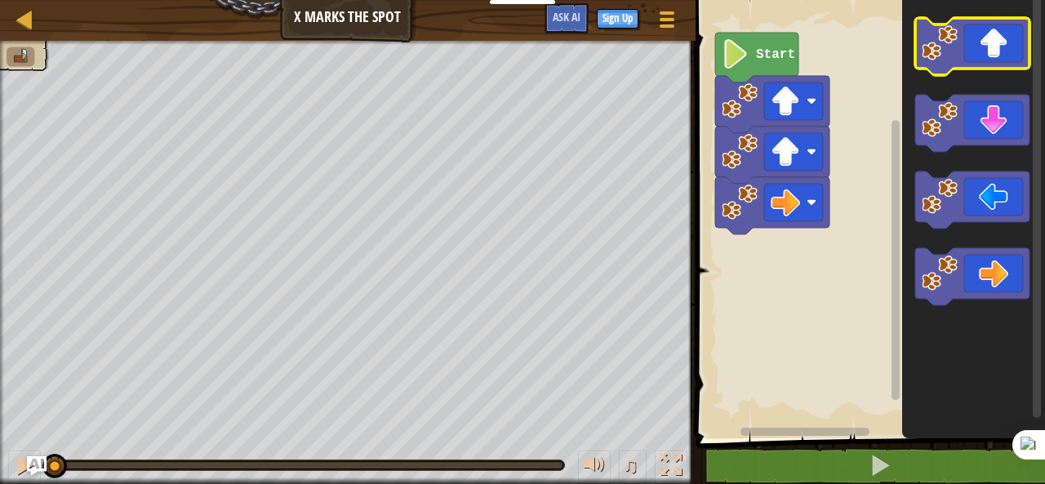
click at [977, 45] on icon "Blockly Workspace" at bounding box center [972, 46] width 114 height 57
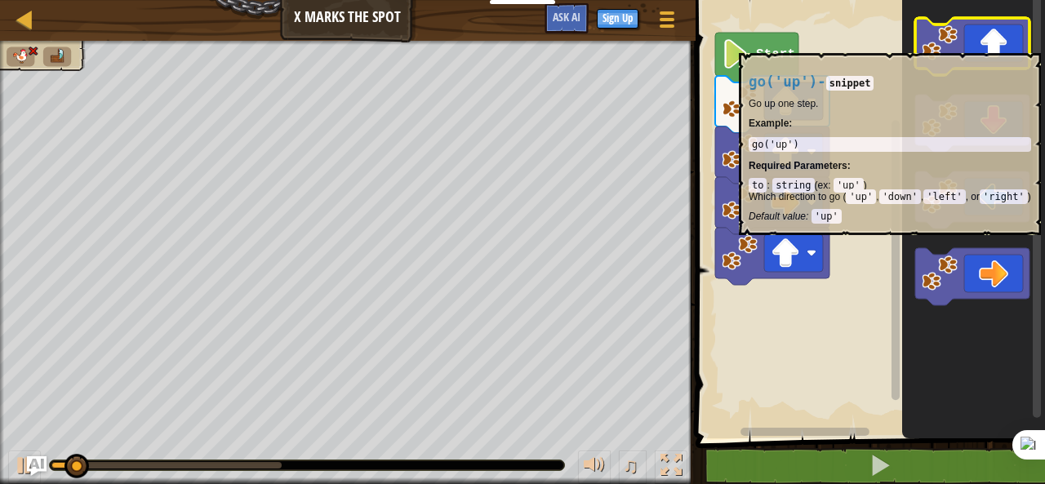
click at [977, 46] on icon "Blockly Workspace" at bounding box center [972, 46] width 114 height 57
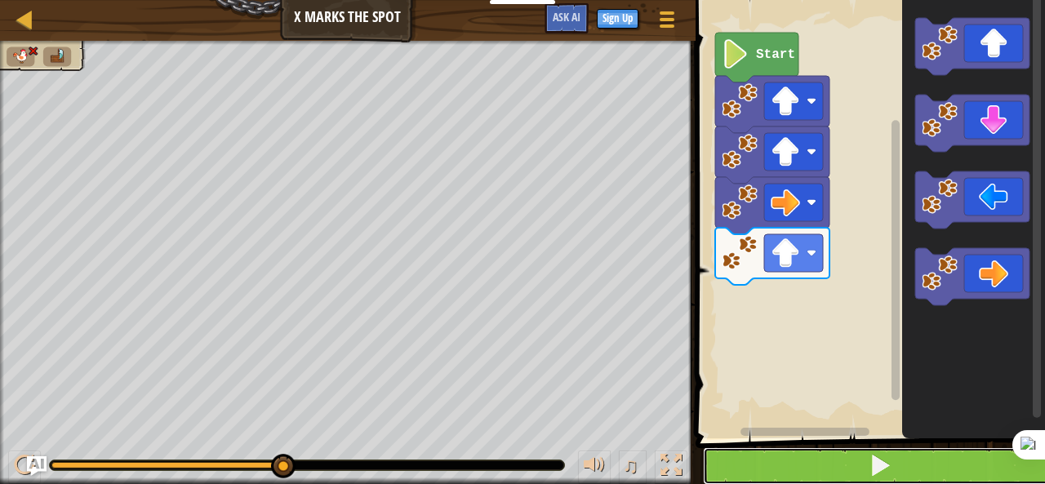
click at [890, 457] on span at bounding box center [879, 465] width 23 height 23
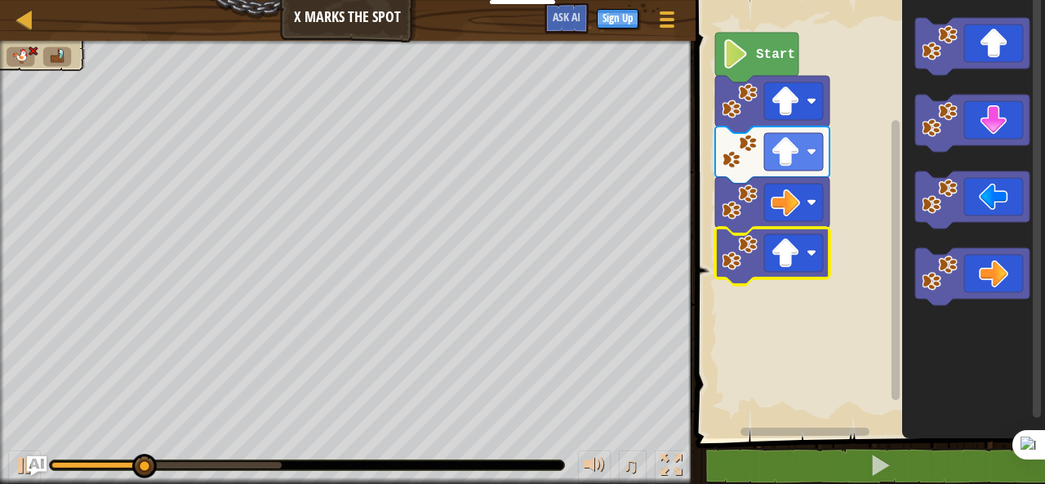
click at [752, 261] on image "Blockly Workspace" at bounding box center [739, 253] width 36 height 36
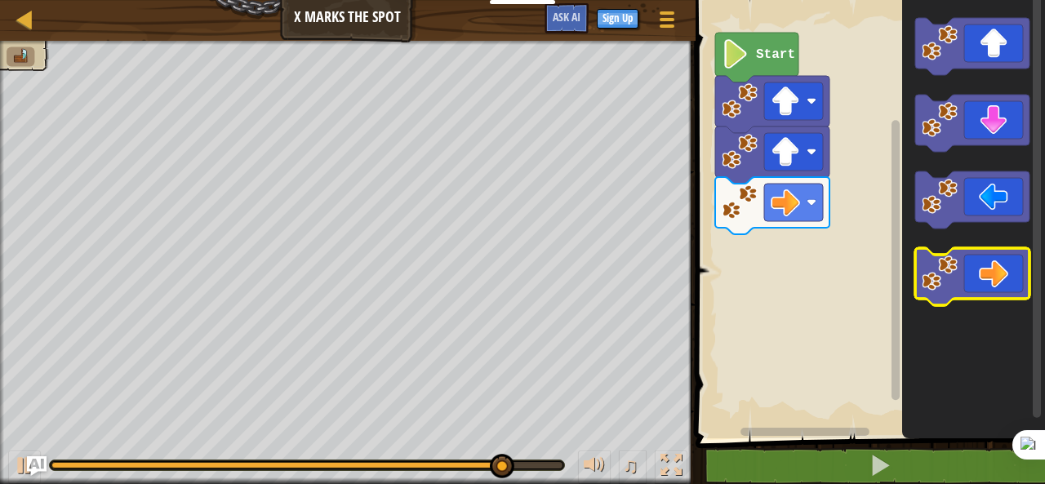
click at [988, 297] on icon "Blockly Workspace" at bounding box center [972, 276] width 114 height 57
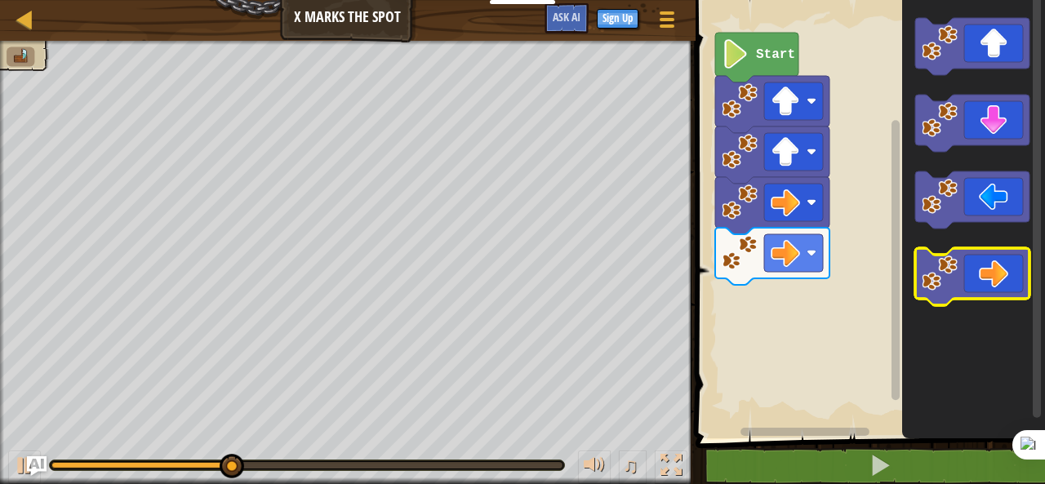
click at [988, 297] on icon "Blockly Workspace" at bounding box center [972, 276] width 114 height 57
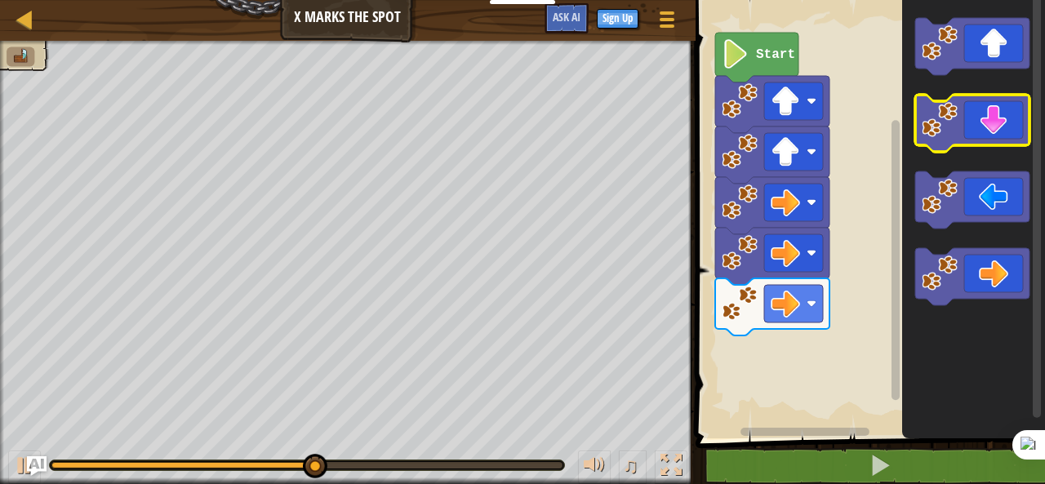
click at [958, 140] on icon "Blockly Workspace" at bounding box center [972, 123] width 114 height 57
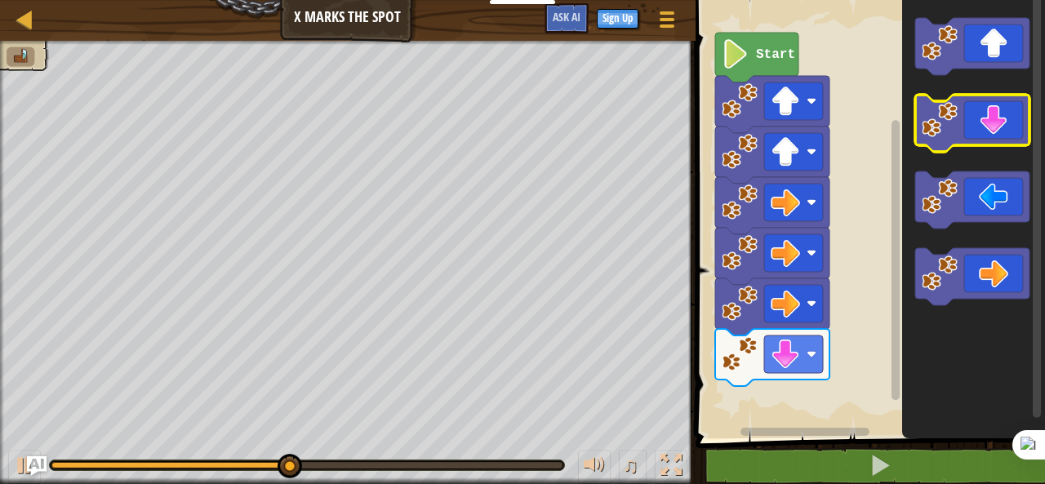
click at [958, 140] on icon "Blockly Workspace" at bounding box center [972, 123] width 114 height 57
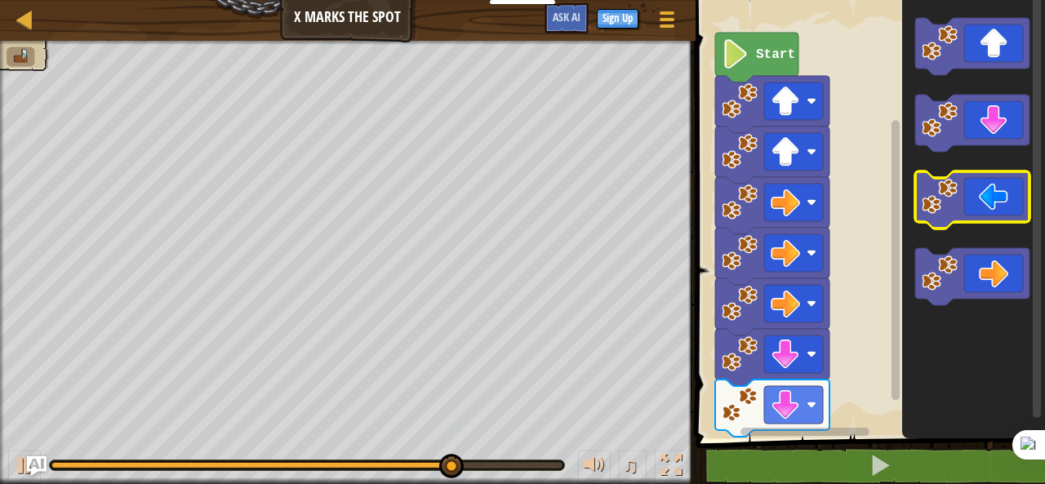
click at [948, 192] on image "Blockly Workspace" at bounding box center [939, 197] width 36 height 36
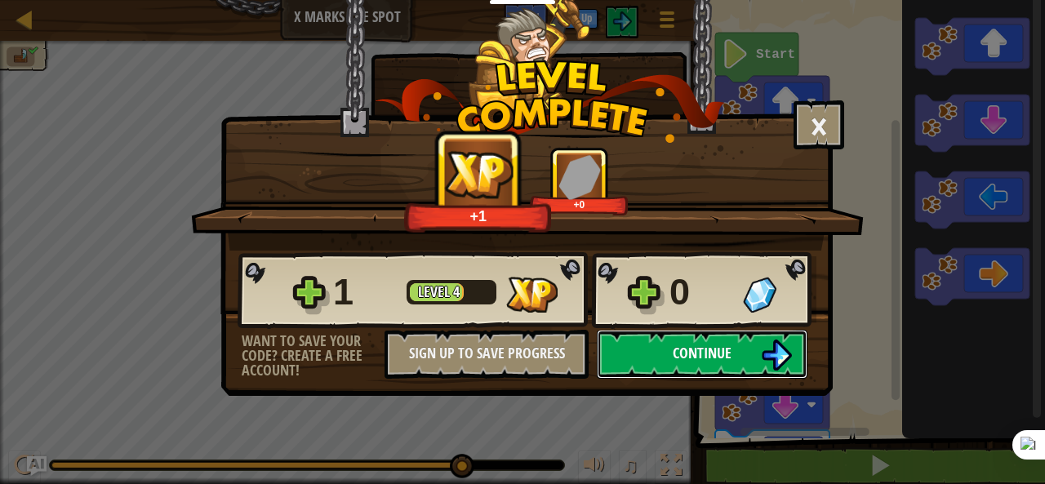
click at [749, 348] on button "Continue" at bounding box center [702, 354] width 211 height 49
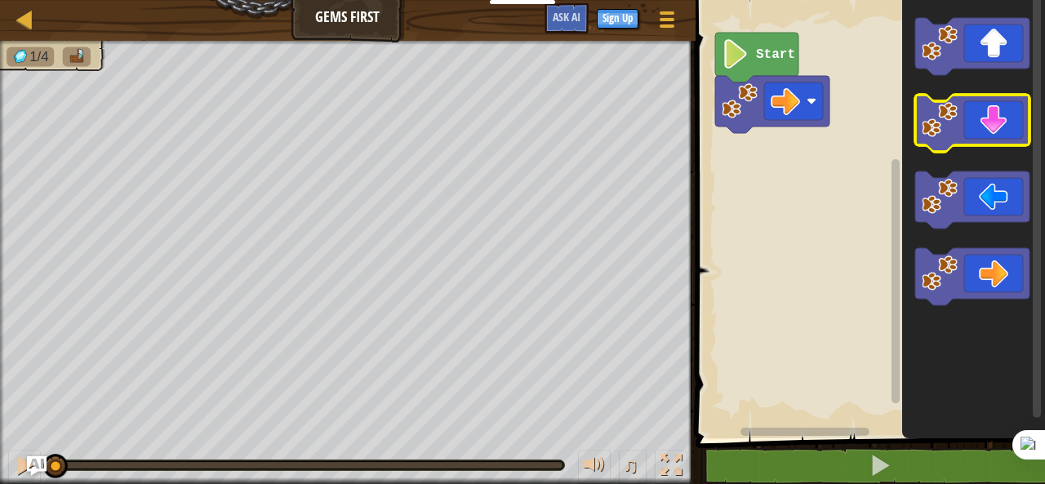
click at [952, 123] on image "Blockly Workspace" at bounding box center [939, 120] width 36 height 36
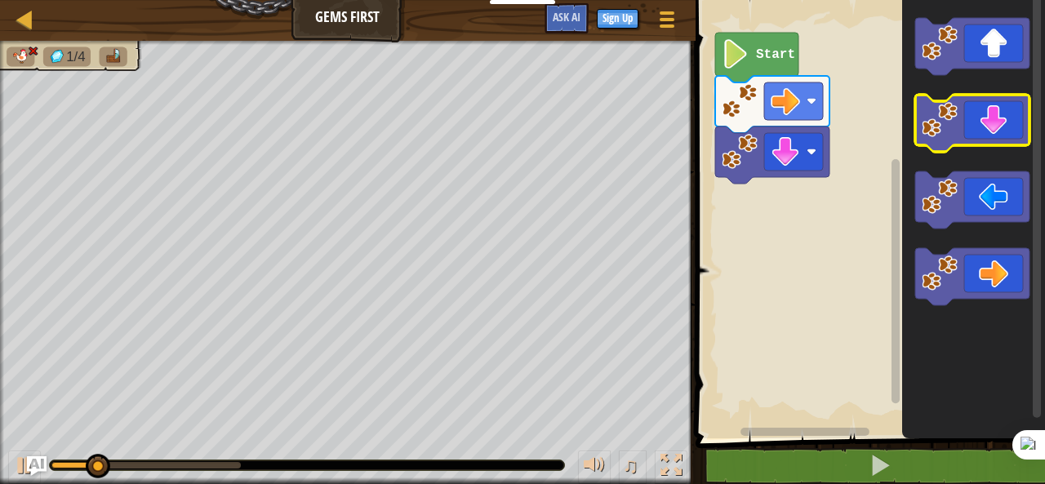
click at [956, 131] on g "Blockly Workspace" at bounding box center [972, 123] width 114 height 57
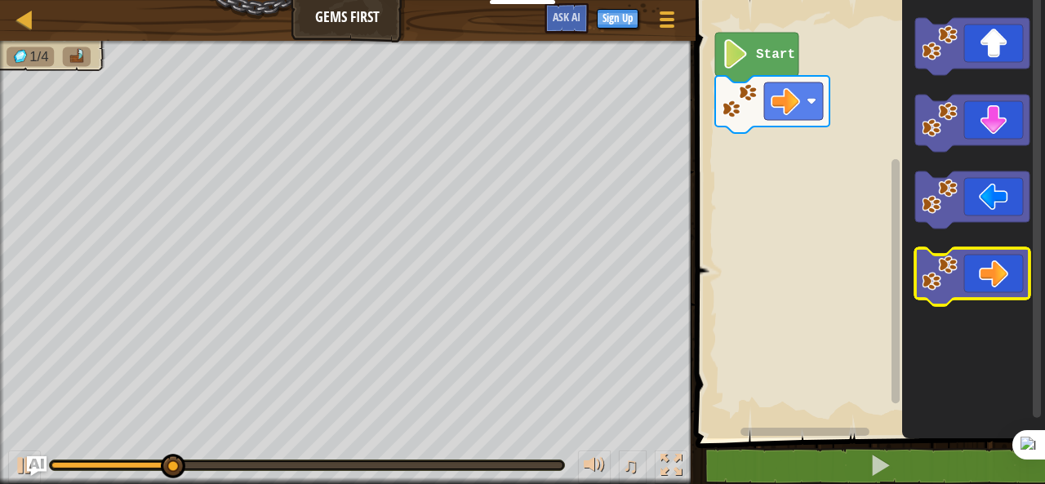
click at [944, 285] on image "Blockly Workspace" at bounding box center [939, 273] width 36 height 36
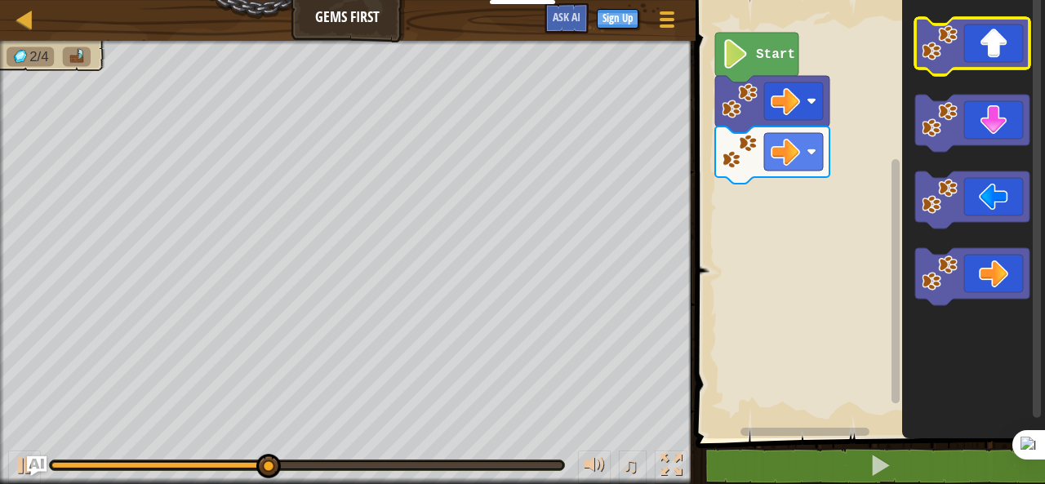
click at [943, 43] on image "Blockly Workspace" at bounding box center [939, 43] width 36 height 36
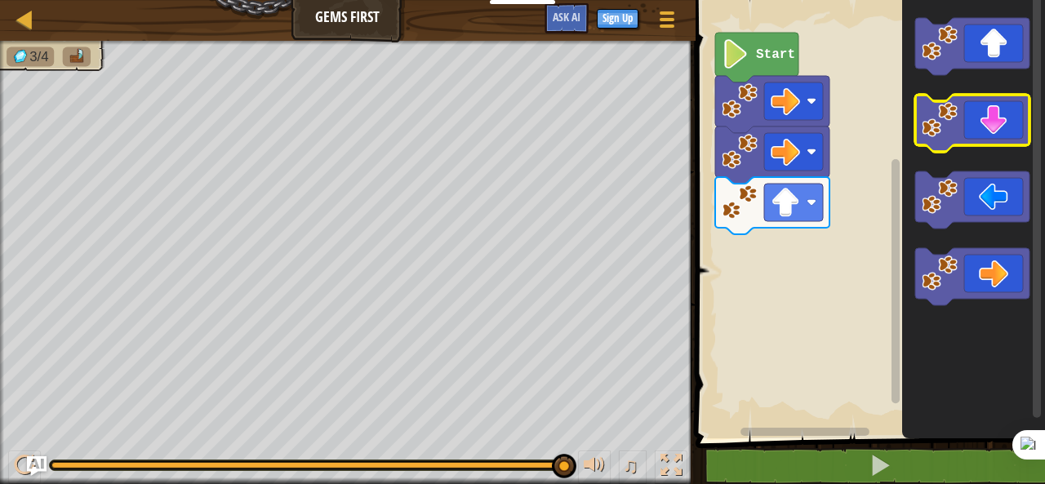
click at [956, 119] on image "Blockly Workspace" at bounding box center [939, 120] width 36 height 36
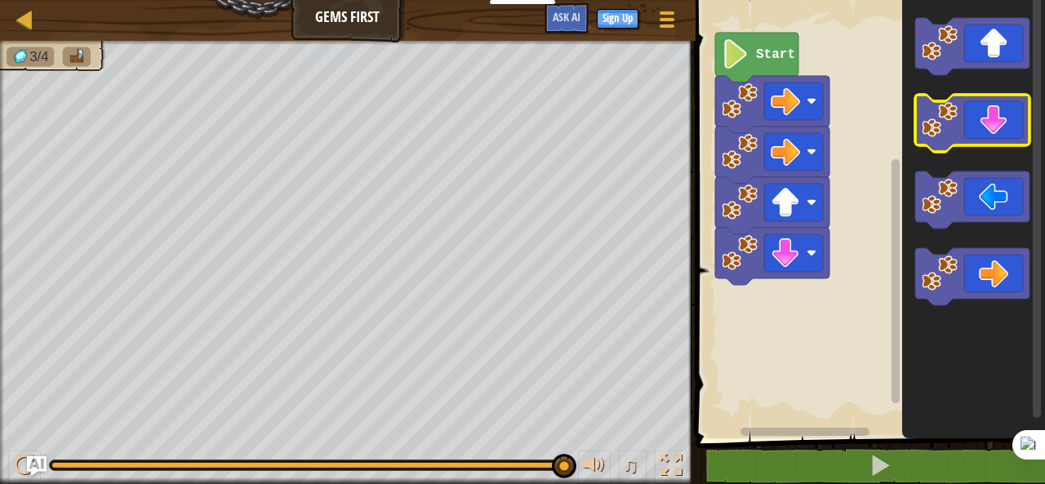
click at [956, 119] on image "Blockly Workspace" at bounding box center [939, 120] width 36 height 36
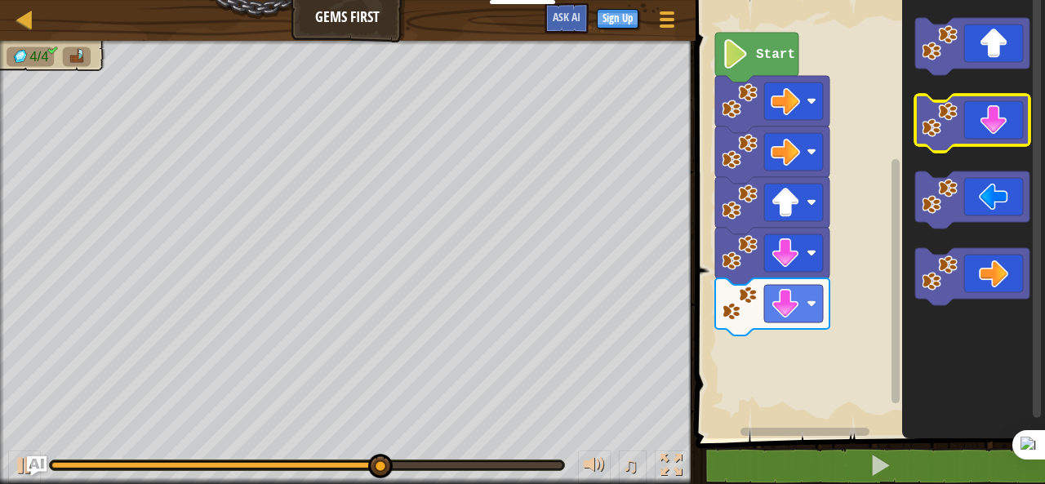
click at [1030, 123] on div "Map Gems First Game Menu Sign Up Ask AI 1 ההההההההההההההההההההההההההההההההההההה…" at bounding box center [522, 242] width 1045 height 484
click at [970, 135] on icon "Blockly Workspace" at bounding box center [972, 123] width 114 height 57
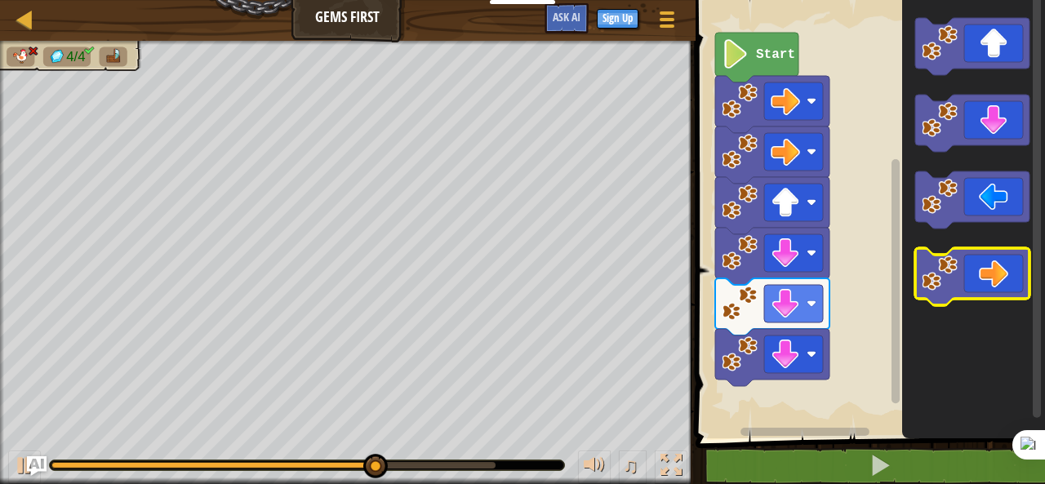
click at [950, 278] on image "Blockly Workspace" at bounding box center [939, 273] width 36 height 36
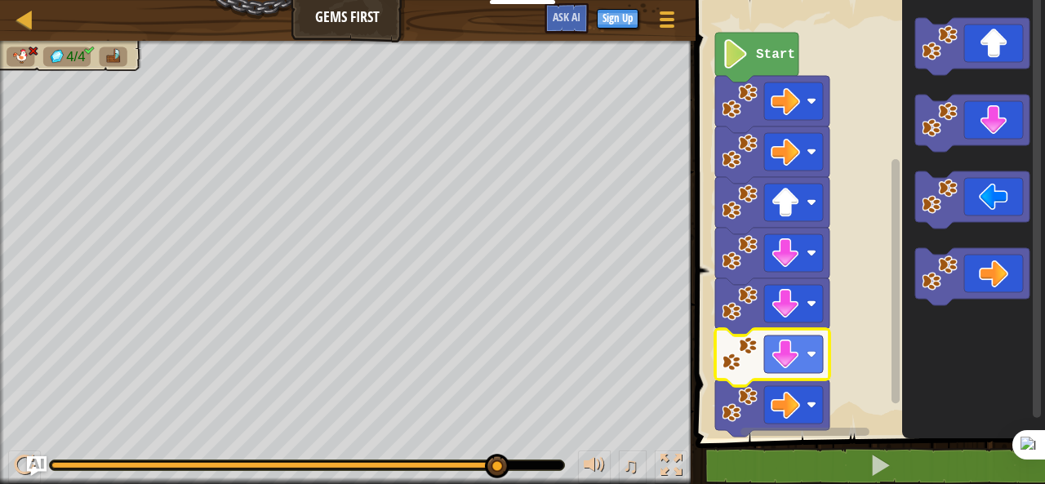
click at [742, 370] on image "Blockly Workspace" at bounding box center [739, 354] width 36 height 36
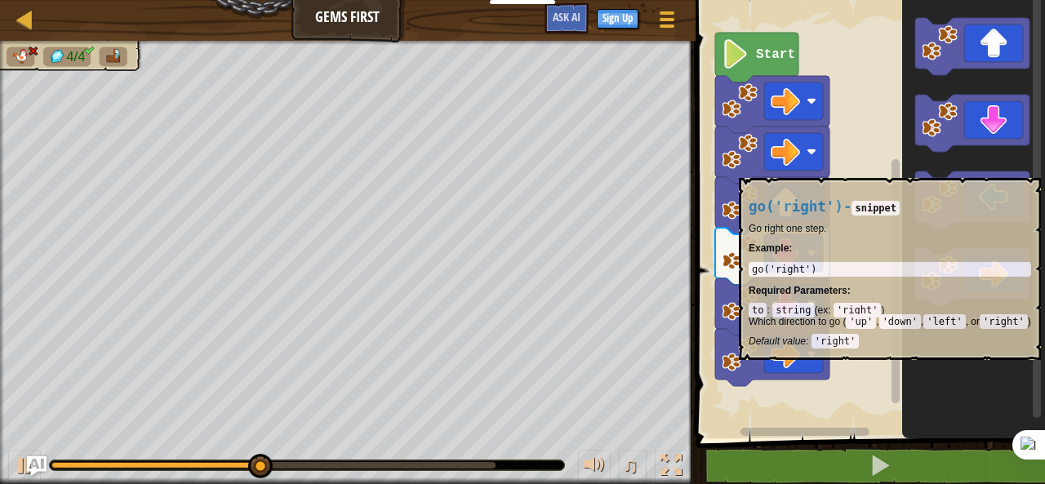
click at [754, 370] on image "Blockly Workspace" at bounding box center [739, 354] width 36 height 36
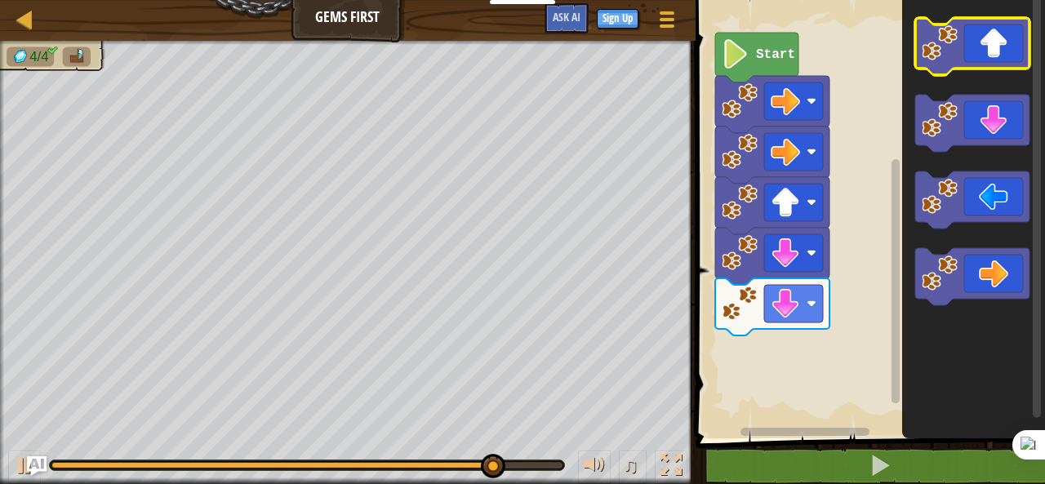
click at [962, 33] on icon "Blockly Workspace" at bounding box center [972, 46] width 114 height 57
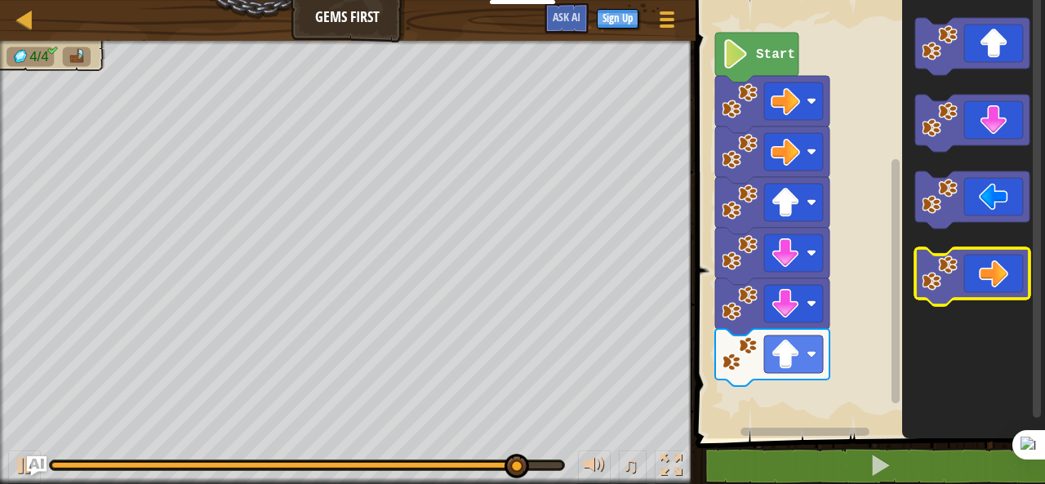
click at [999, 265] on icon "Blockly Workspace" at bounding box center [972, 276] width 114 height 57
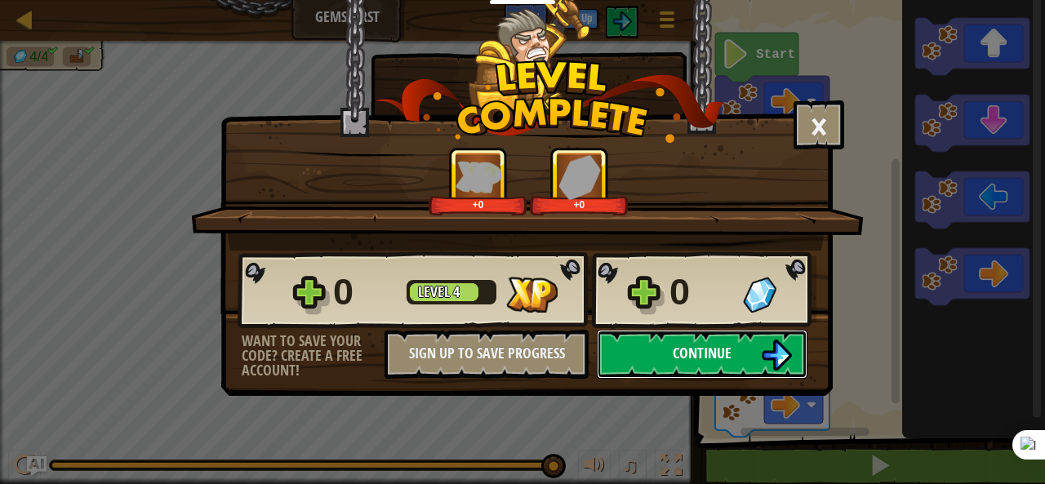
click at [749, 339] on button "Continue" at bounding box center [702, 354] width 211 height 49
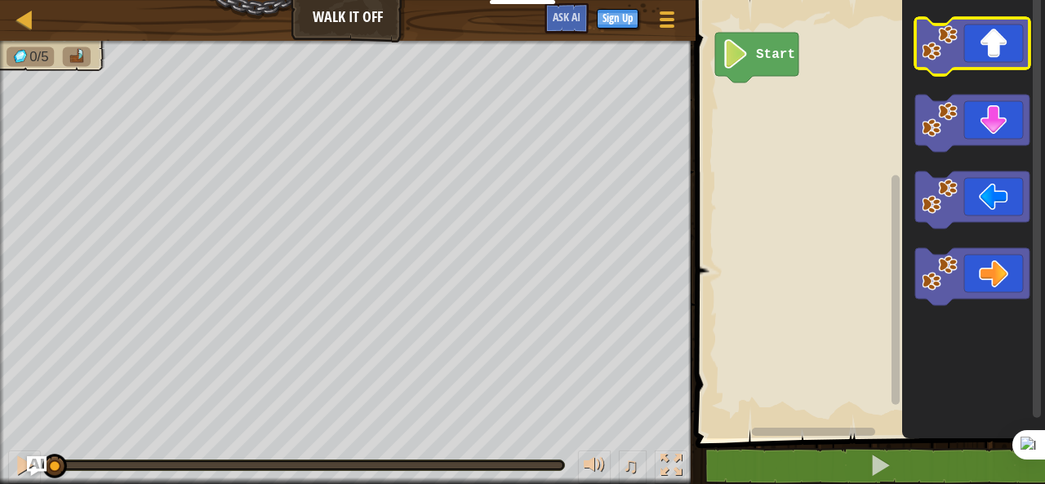
click at [955, 43] on image "Blockly Workspace" at bounding box center [939, 43] width 36 height 36
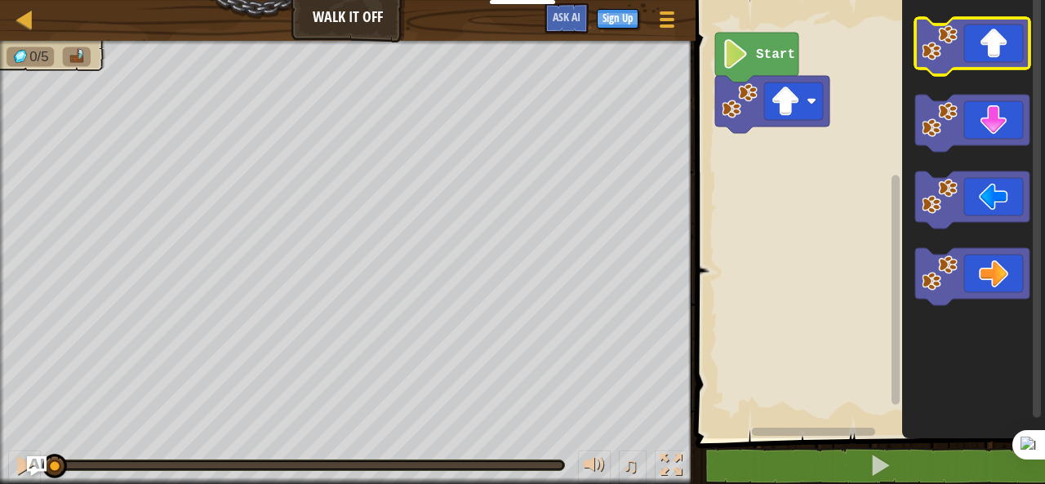
click at [955, 43] on image "Blockly Workspace" at bounding box center [939, 43] width 36 height 36
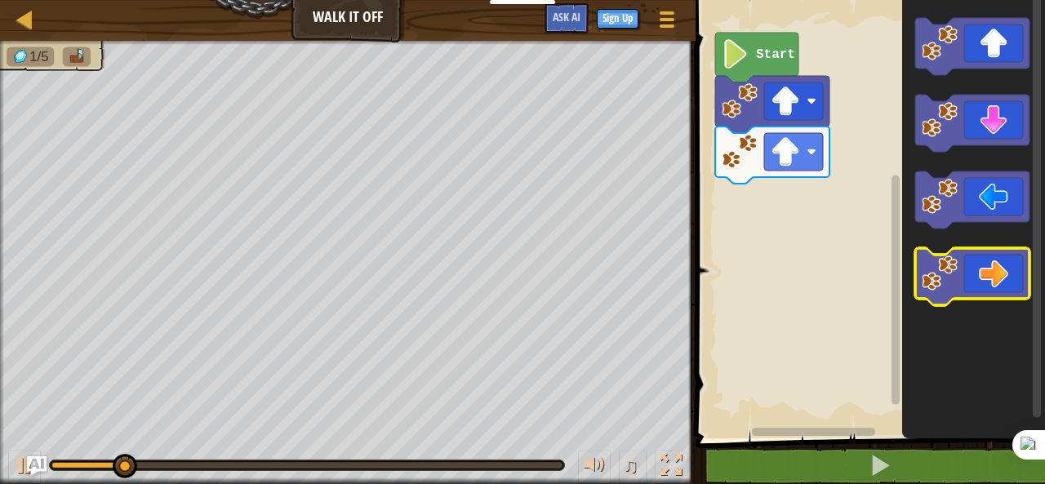
click at [955, 277] on image "Blockly Workspace" at bounding box center [939, 273] width 36 height 36
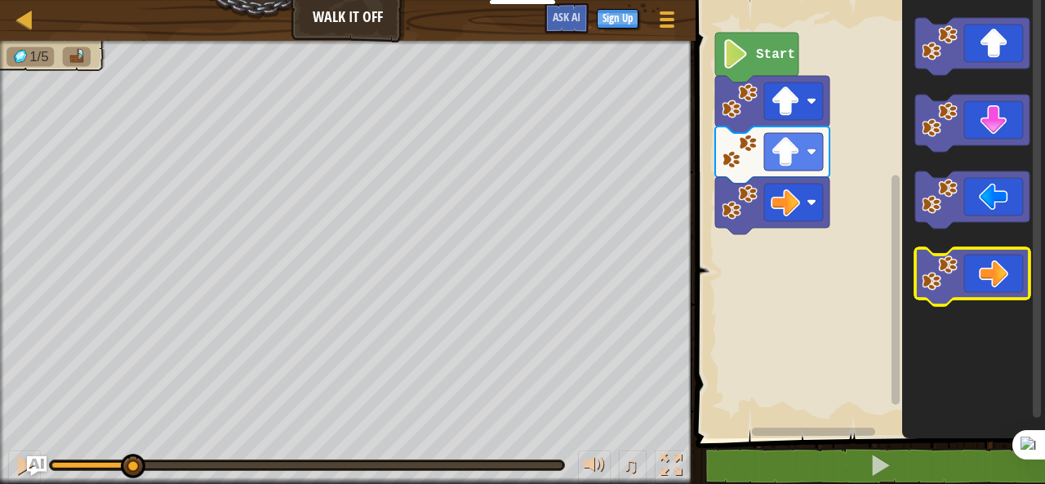
click at [955, 277] on image "Blockly Workspace" at bounding box center [939, 273] width 36 height 36
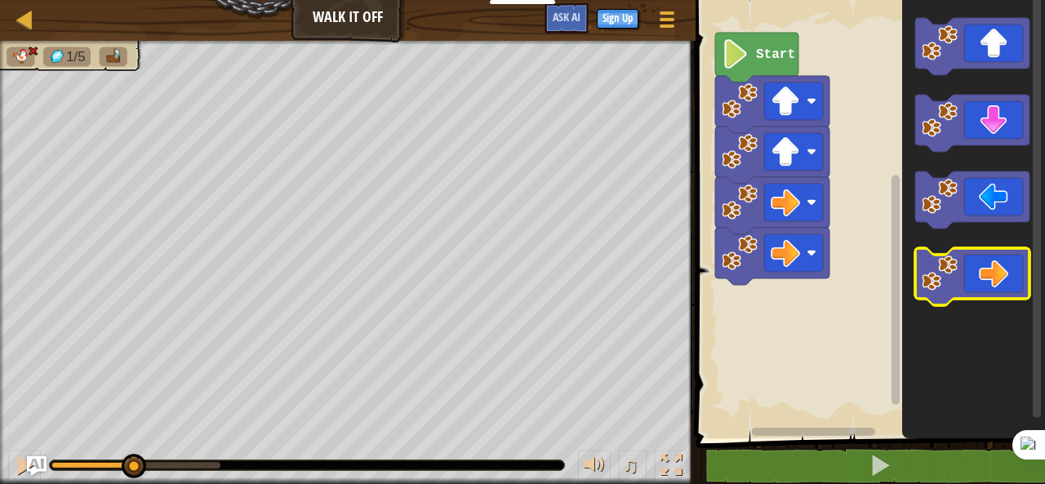
click at [955, 277] on image "Blockly Workspace" at bounding box center [939, 273] width 36 height 36
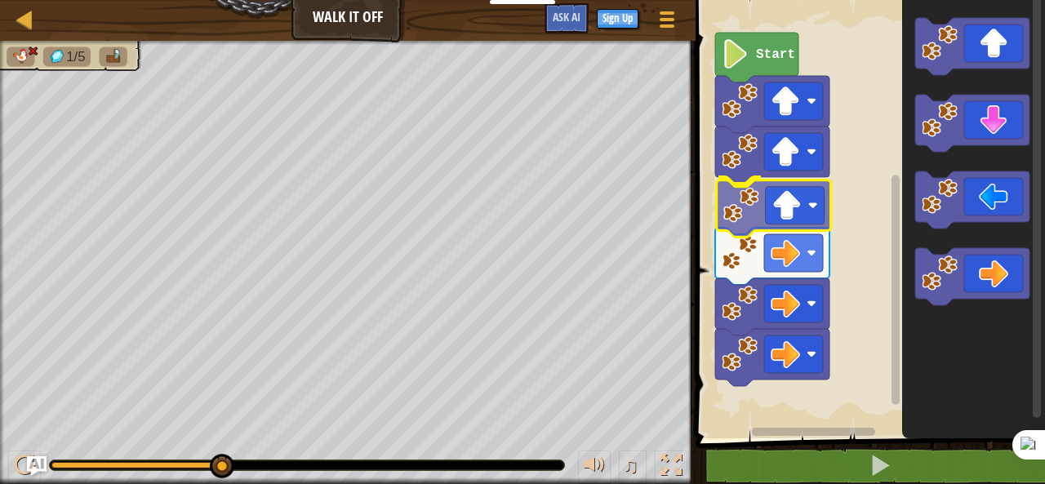
click at [768, 190] on div "Start" at bounding box center [867, 215] width 354 height 446
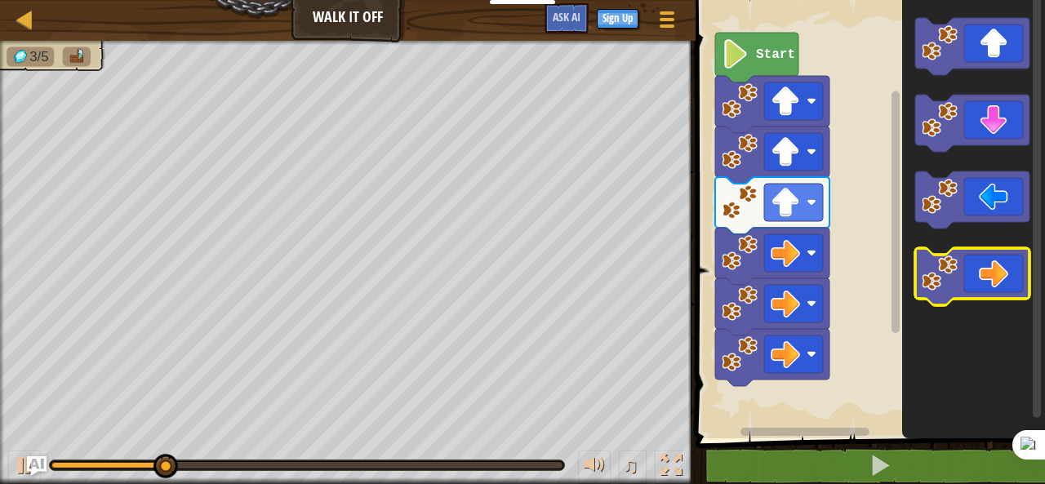
click at [969, 262] on icon "Blockly Workspace" at bounding box center [972, 276] width 114 height 57
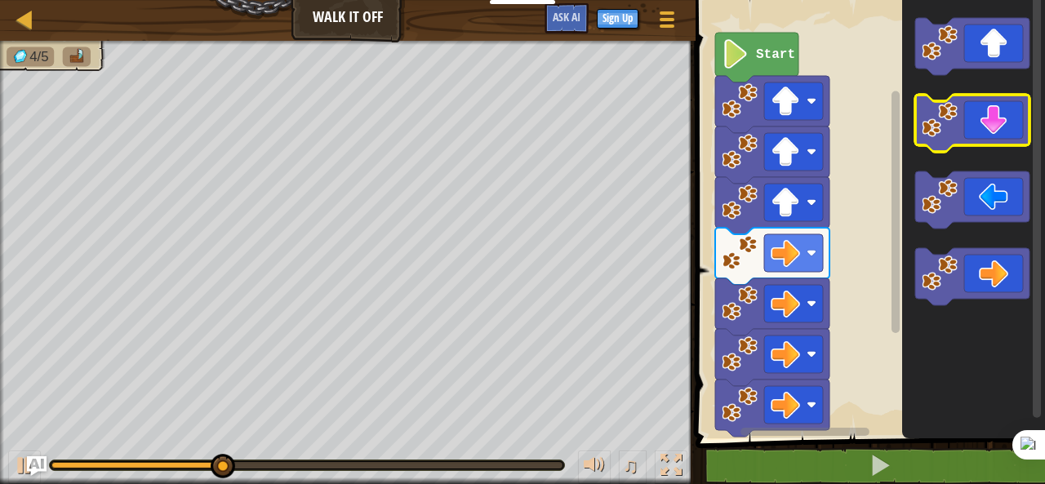
click at [925, 130] on image "Blockly Workspace" at bounding box center [939, 120] width 36 height 36
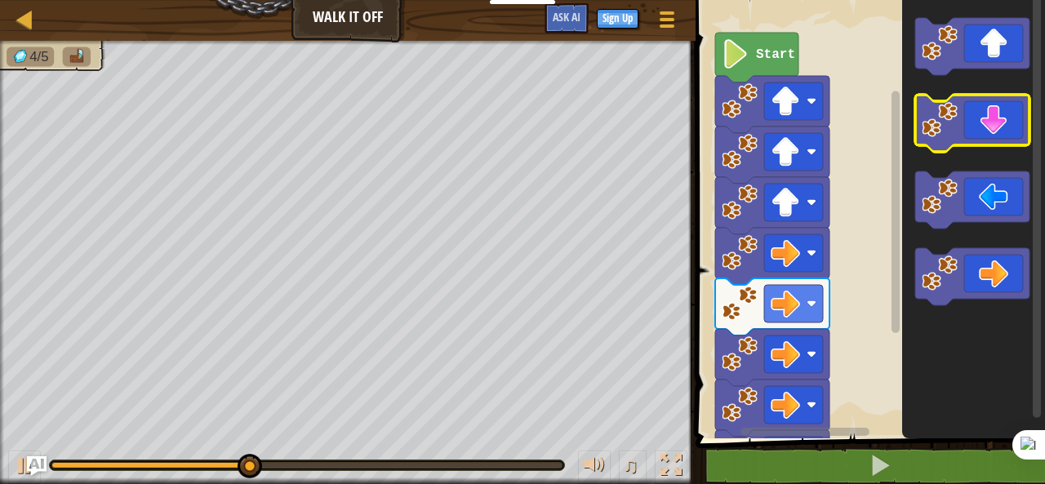
click at [925, 130] on image "Blockly Workspace" at bounding box center [939, 120] width 36 height 36
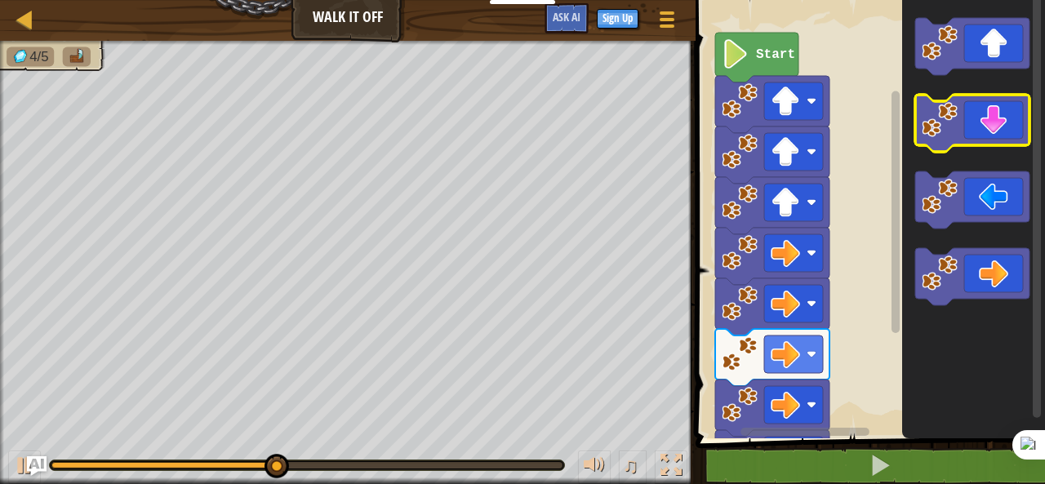
click at [925, 130] on image "Blockly Workspace" at bounding box center [939, 120] width 36 height 36
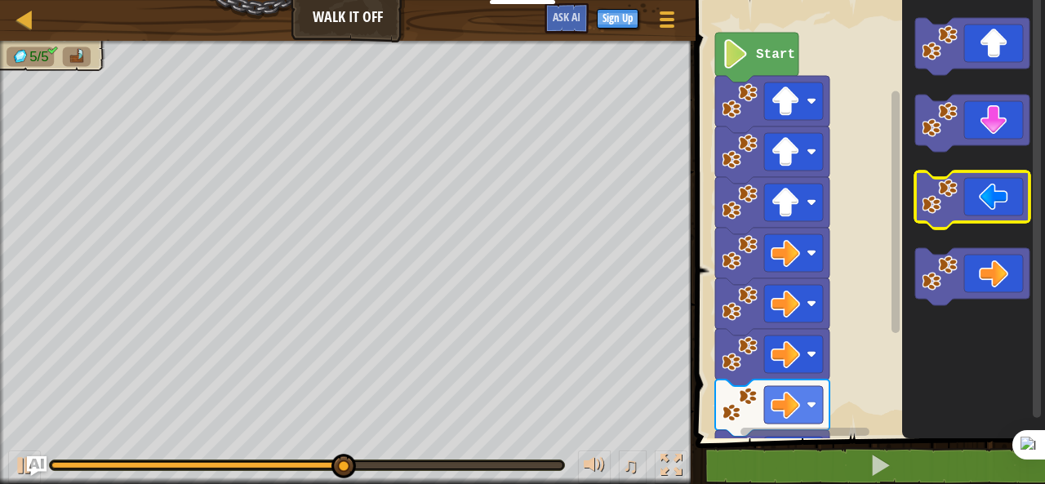
click at [949, 213] on image "Blockly Workspace" at bounding box center [939, 197] width 36 height 36
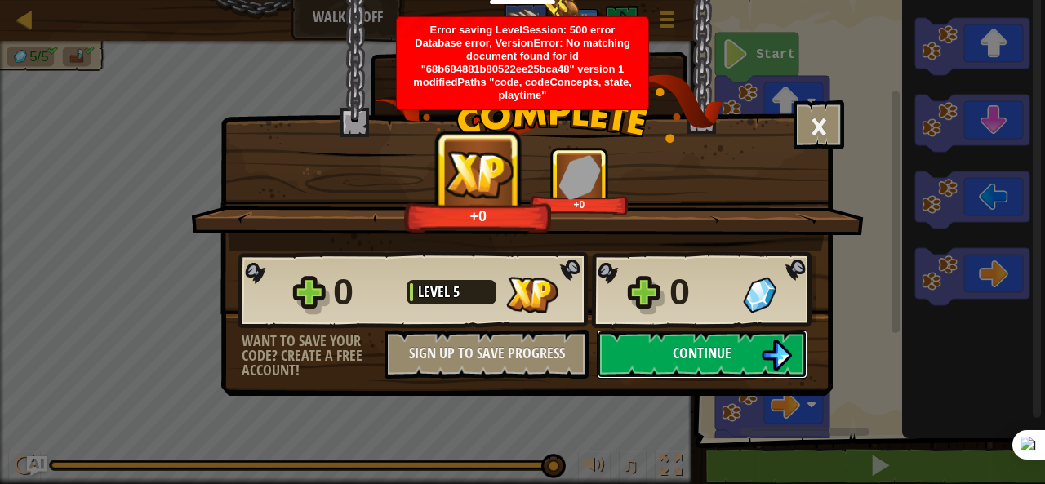
click at [715, 366] on button "Continue" at bounding box center [702, 354] width 211 height 49
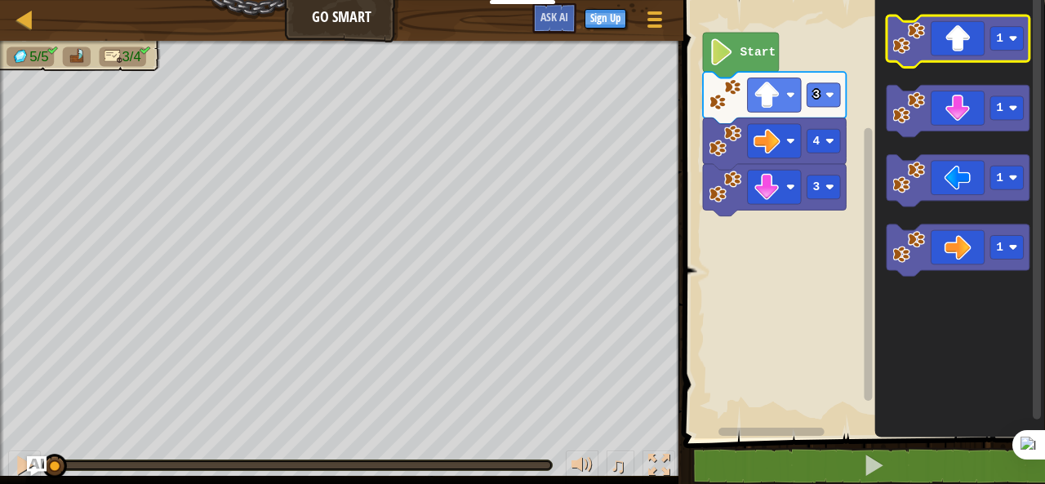
click at [915, 33] on image "Blockly Workspace" at bounding box center [908, 38] width 33 height 33
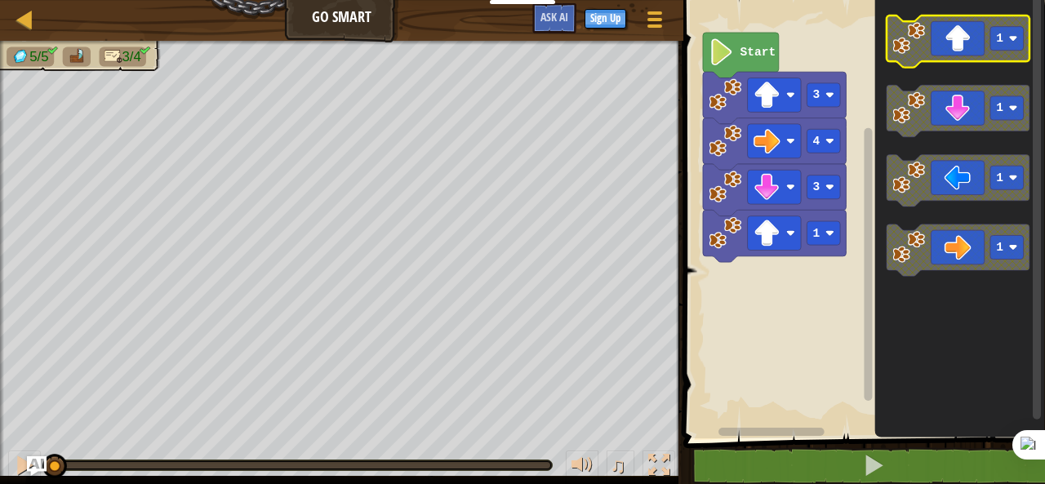
click at [915, 33] on image "Blockly Workspace" at bounding box center [908, 38] width 33 height 33
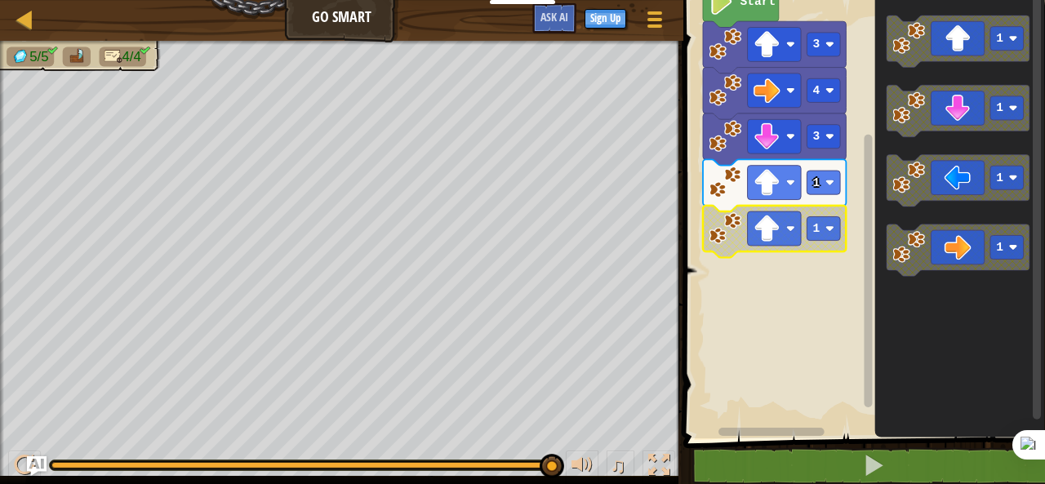
click at [725, 238] on image "Blockly Workspace" at bounding box center [724, 228] width 33 height 33
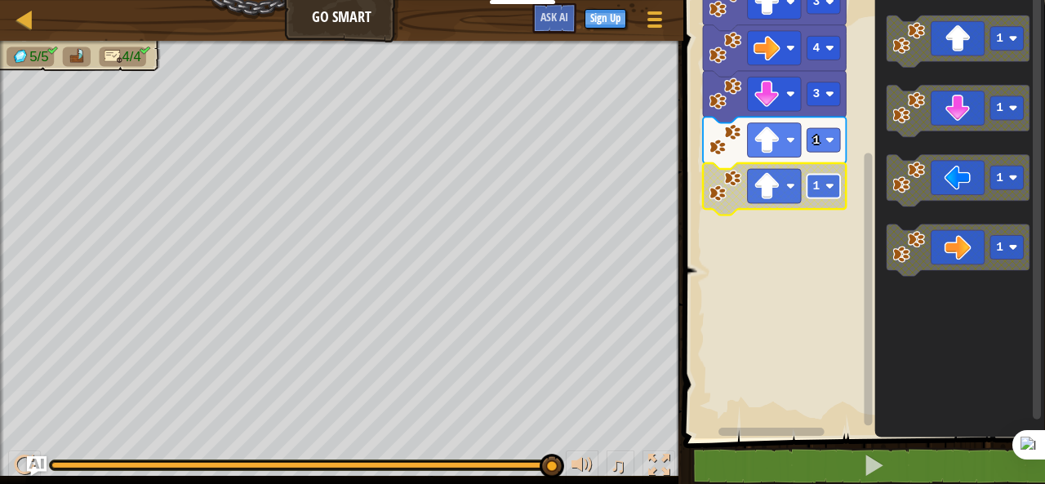
click at [821, 182] on rect "Blockly Workspace" at bounding box center [822, 186] width 33 height 24
click at [820, 184] on rect "Blockly Workspace" at bounding box center [822, 186] width 33 height 24
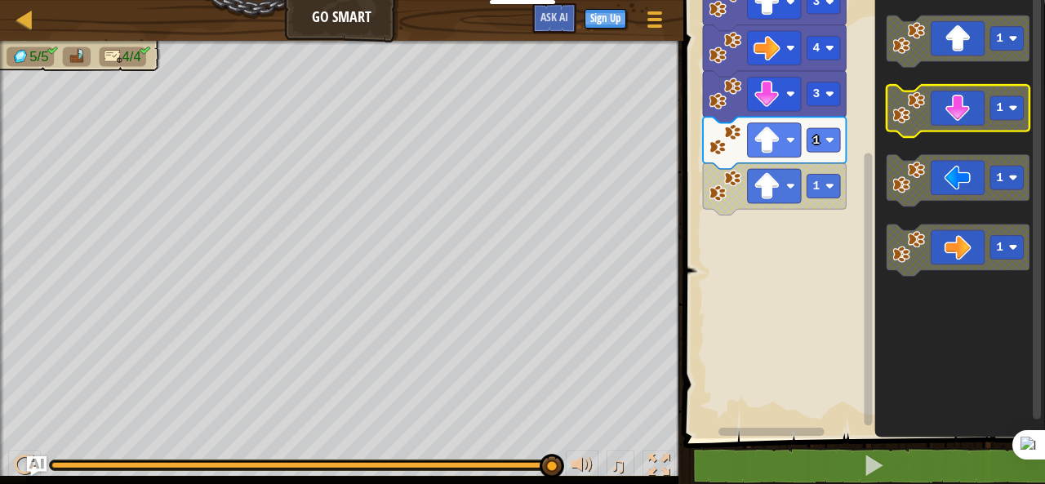
click at [928, 115] on icon "Blockly Workspace" at bounding box center [957, 112] width 143 height 52
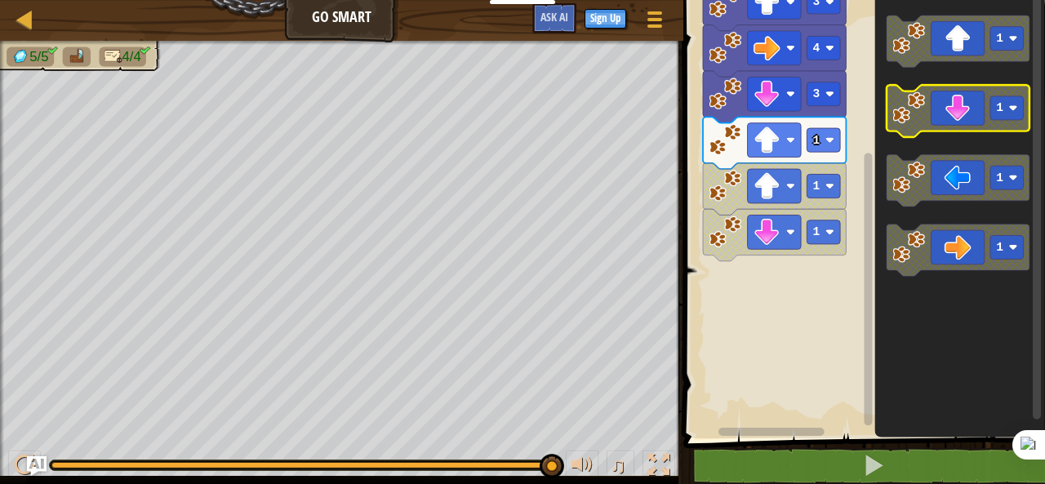
click at [929, 115] on icon "Blockly Workspace" at bounding box center [957, 112] width 143 height 52
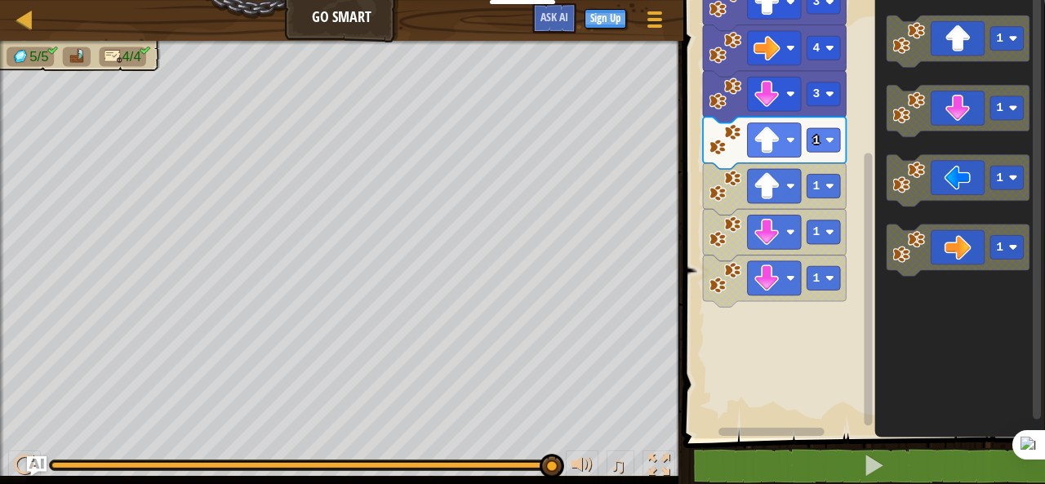
click at [733, 273] on image "Blockly Workspace" at bounding box center [724, 277] width 33 height 33
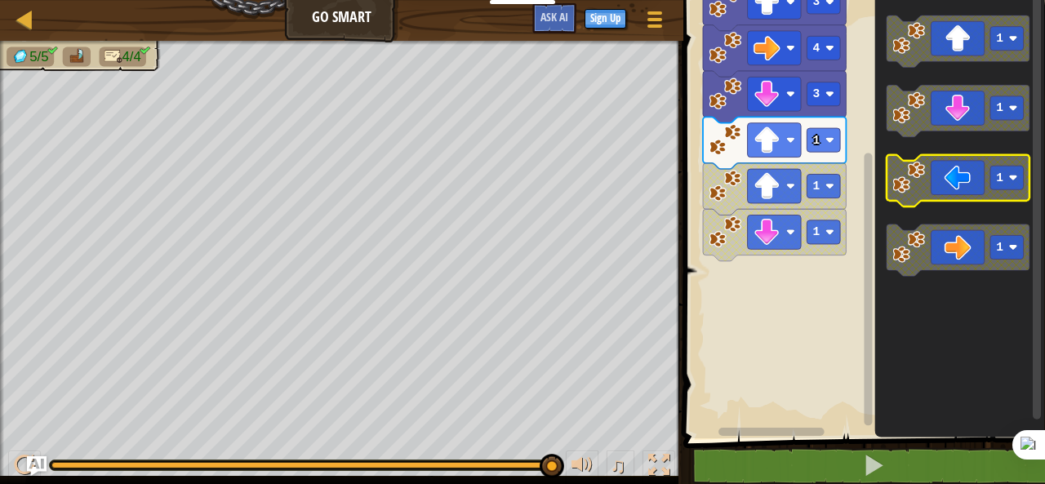
click at [940, 182] on icon "Blockly Workspace" at bounding box center [957, 181] width 143 height 52
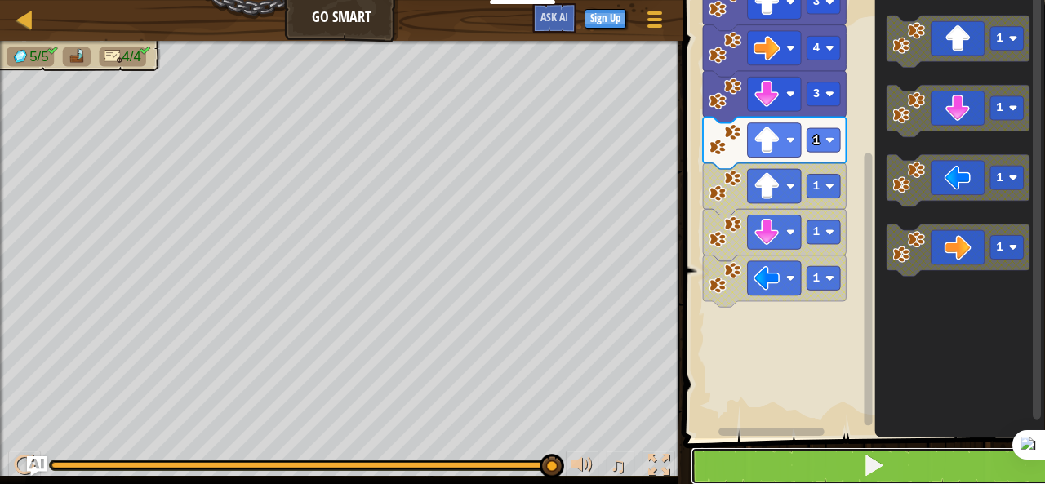
click at [829, 468] on button at bounding box center [873, 466] width 366 height 38
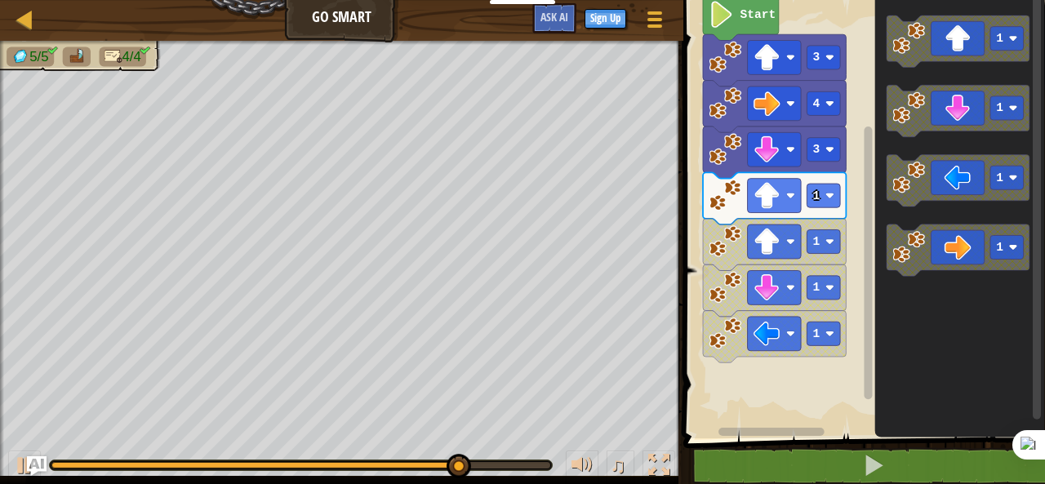
click at [726, 202] on image "Blockly Workspace" at bounding box center [724, 195] width 33 height 33
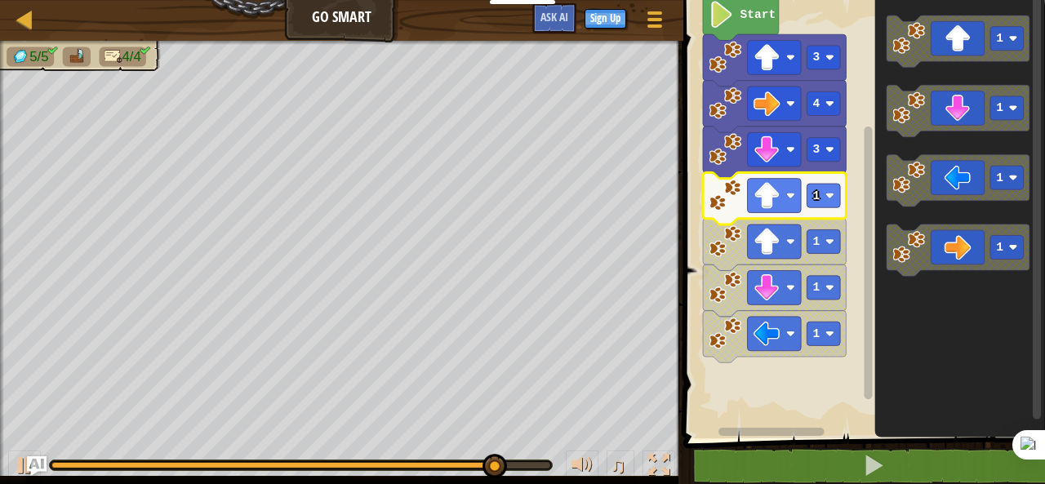
click at [729, 212] on icon "Blockly Workspace" at bounding box center [774, 198] width 143 height 52
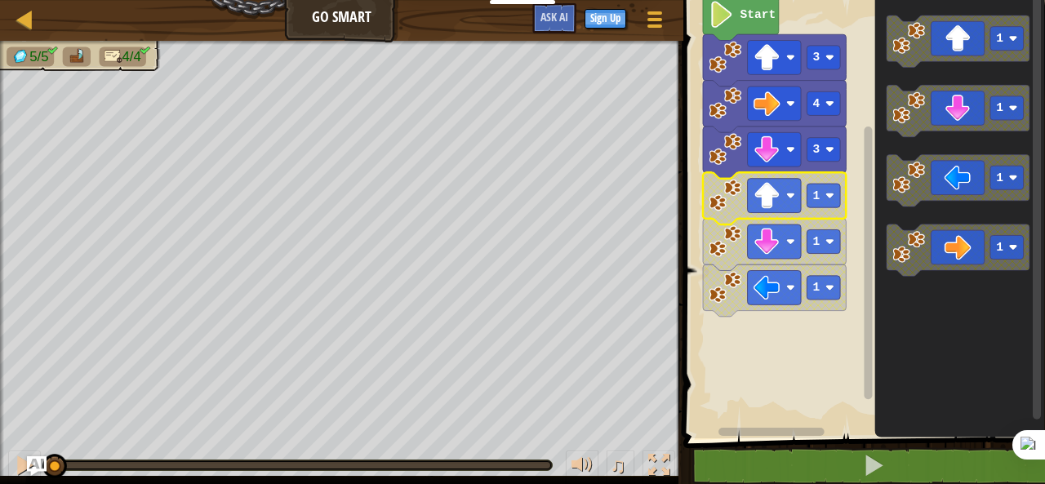
click at [729, 212] on icon "Blockly Workspace" at bounding box center [774, 198] width 143 height 52
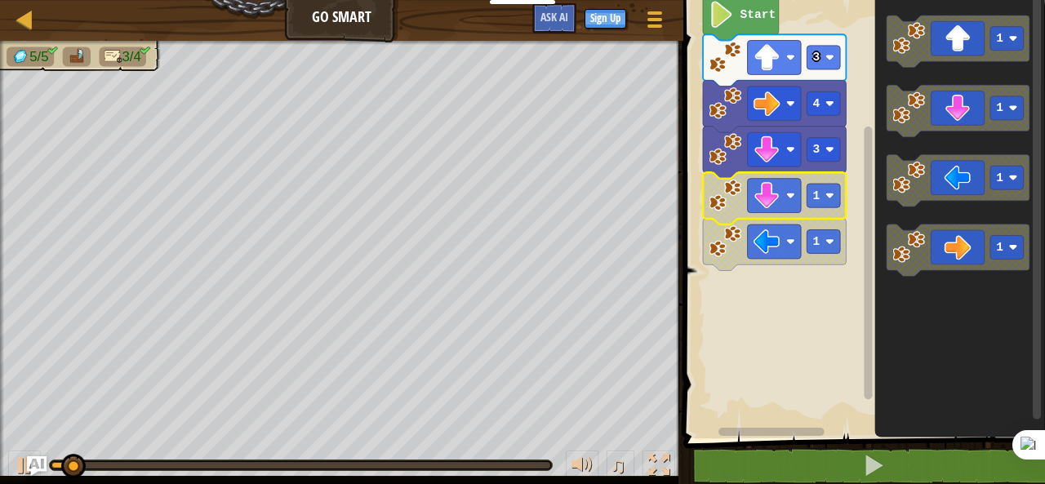
click at [729, 212] on icon "Blockly Workspace" at bounding box center [774, 198] width 143 height 52
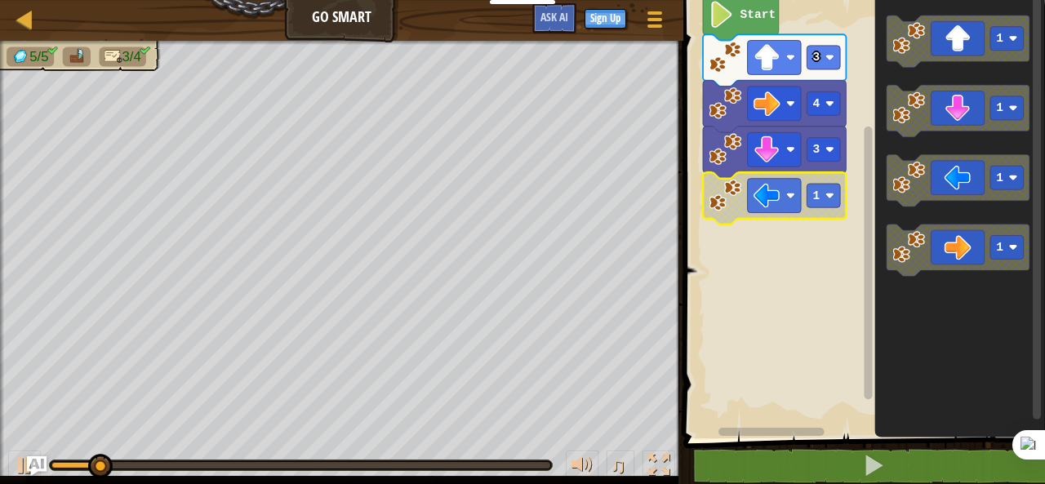
click at [729, 212] on icon "Blockly Workspace" at bounding box center [774, 198] width 143 height 52
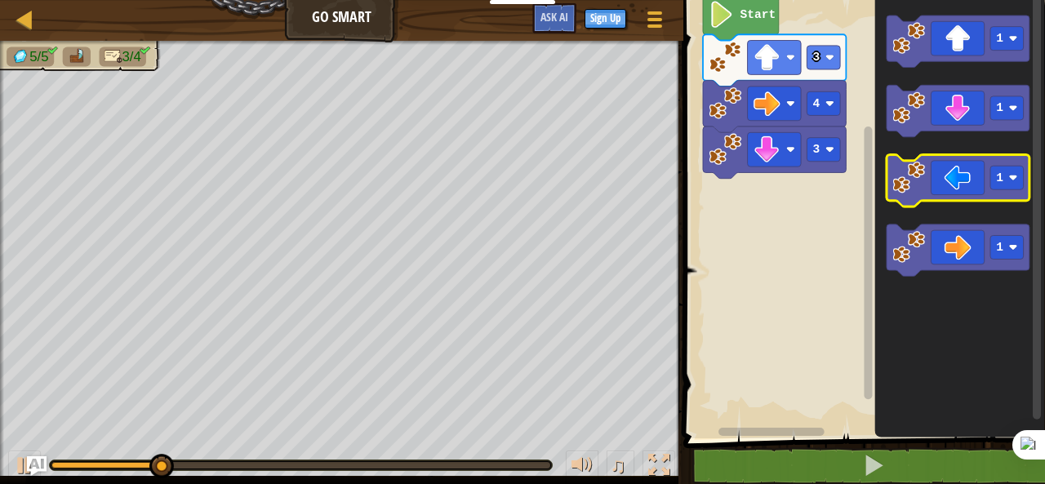
click at [947, 173] on icon "Blockly Workspace" at bounding box center [957, 181] width 143 height 52
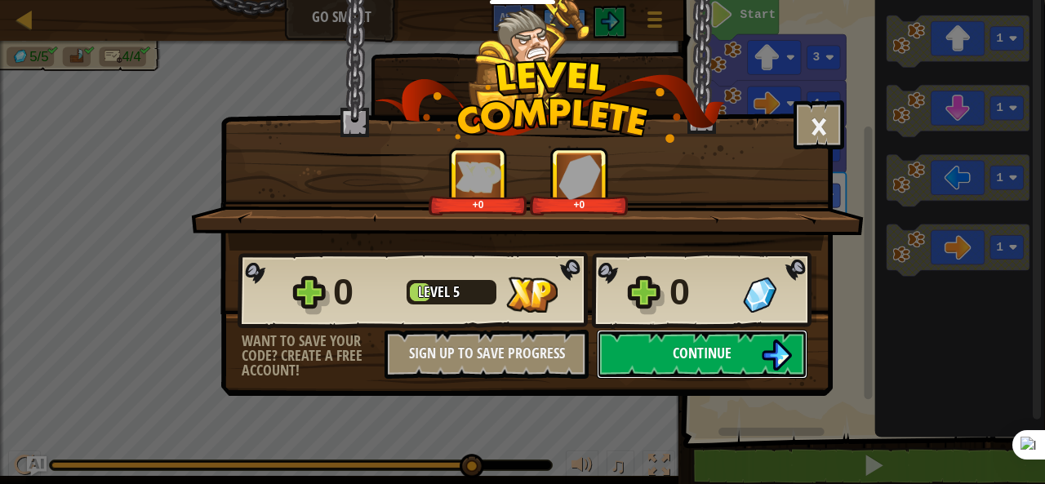
click at [737, 360] on button "Continue" at bounding box center [702, 354] width 211 height 49
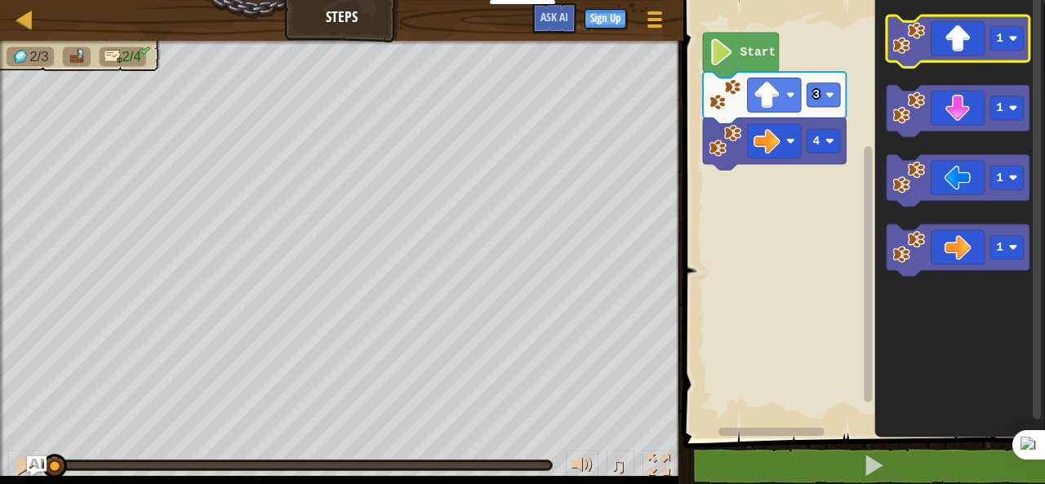
click at [937, 55] on icon "Blockly Workspace" at bounding box center [957, 42] width 143 height 52
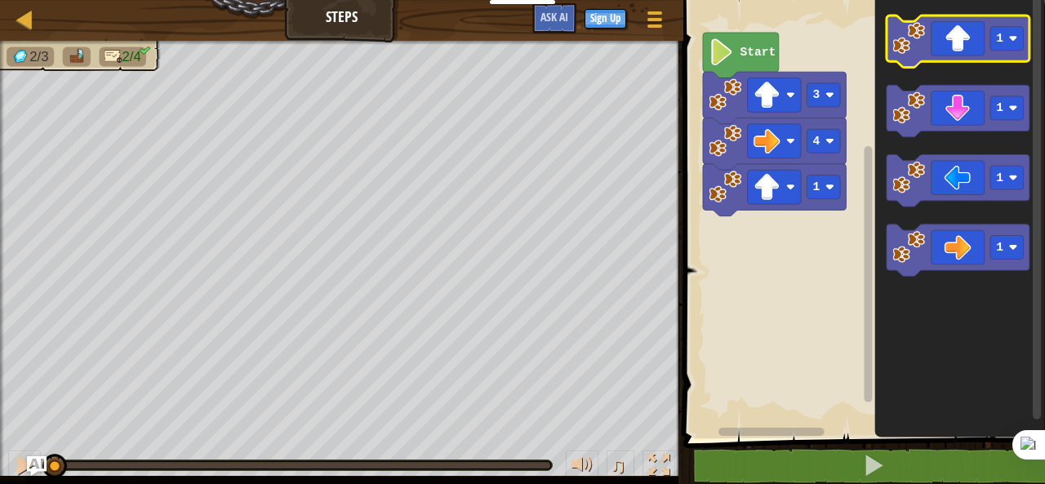
click at [937, 55] on icon "Blockly Workspace" at bounding box center [957, 42] width 143 height 52
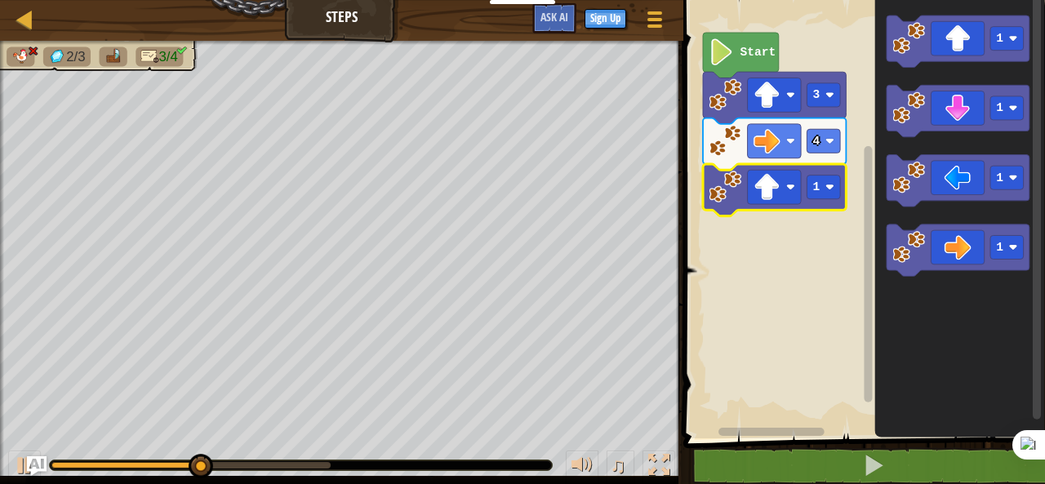
click at [720, 194] on image "Blockly Workspace" at bounding box center [724, 187] width 33 height 33
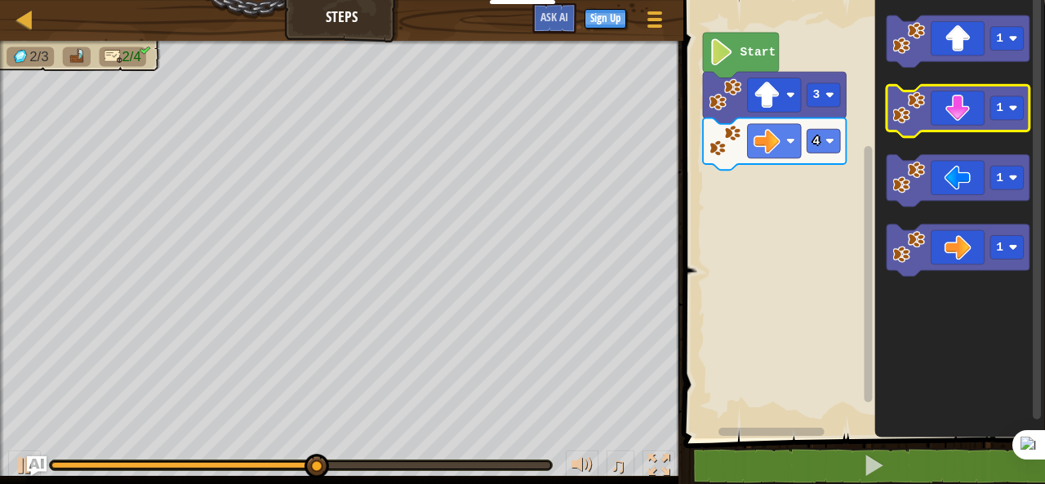
click at [943, 114] on icon "Blockly Workspace" at bounding box center [957, 112] width 143 height 52
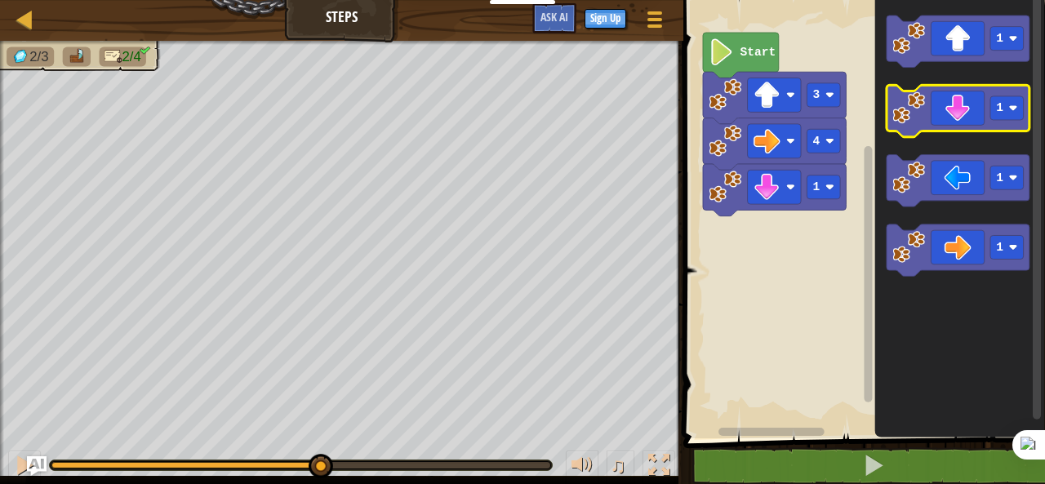
click at [943, 114] on icon "Blockly Workspace" at bounding box center [957, 112] width 143 height 52
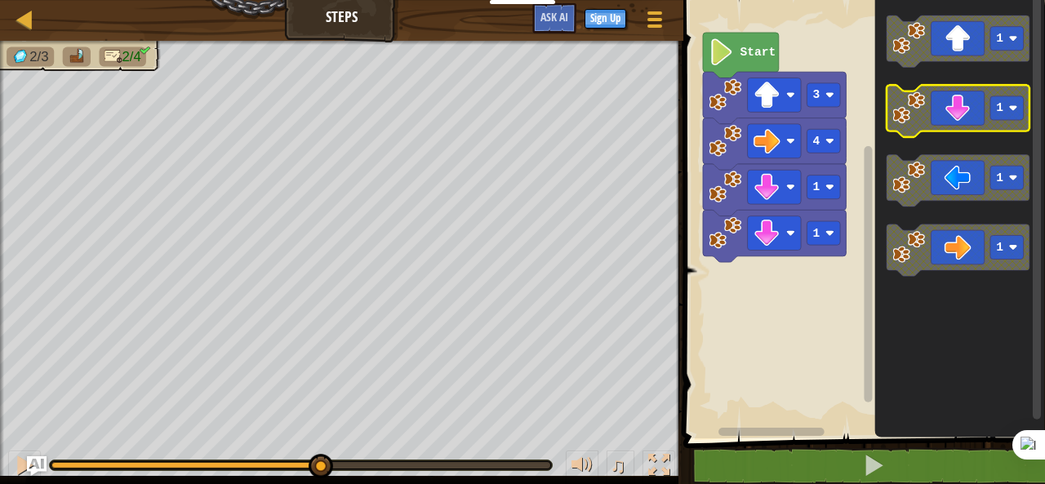
click at [943, 114] on icon "Blockly Workspace" at bounding box center [957, 112] width 143 height 52
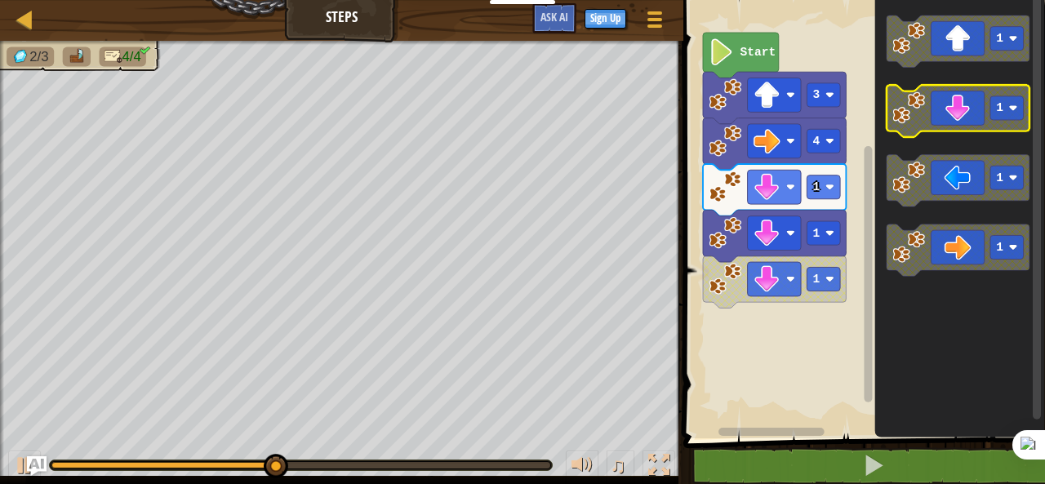
click at [943, 114] on icon "Blockly Workspace" at bounding box center [957, 112] width 143 height 52
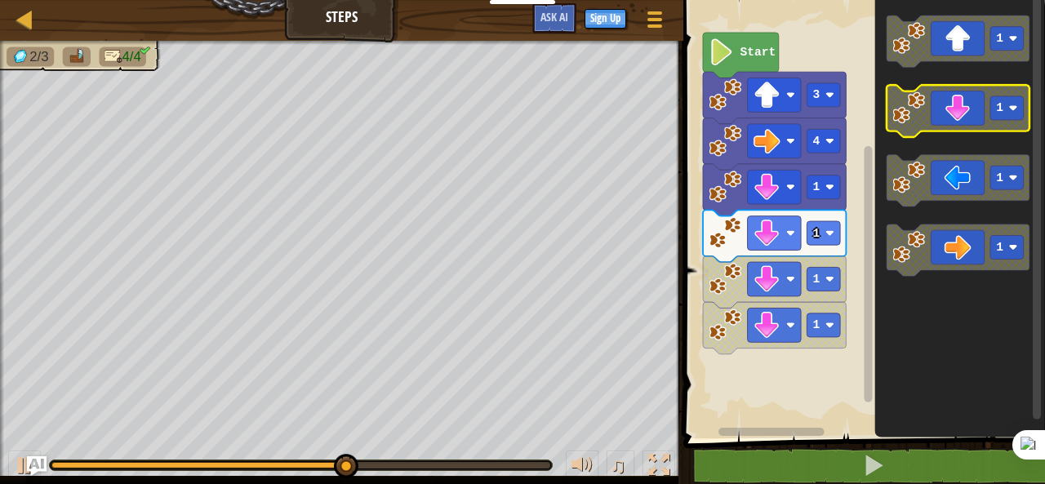
click at [943, 114] on icon "Blockly Workspace" at bounding box center [957, 112] width 143 height 52
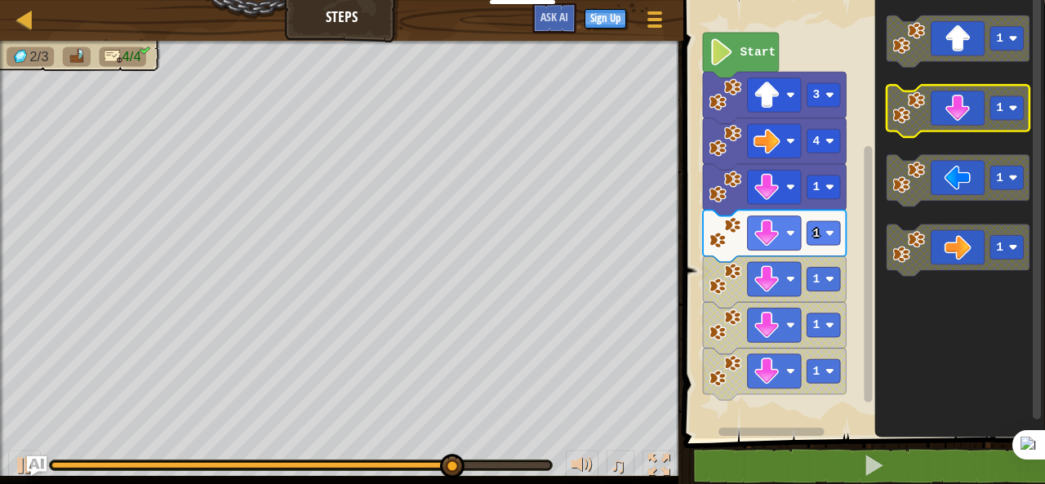
click at [945, 115] on icon "Blockly Workspace" at bounding box center [957, 112] width 143 height 52
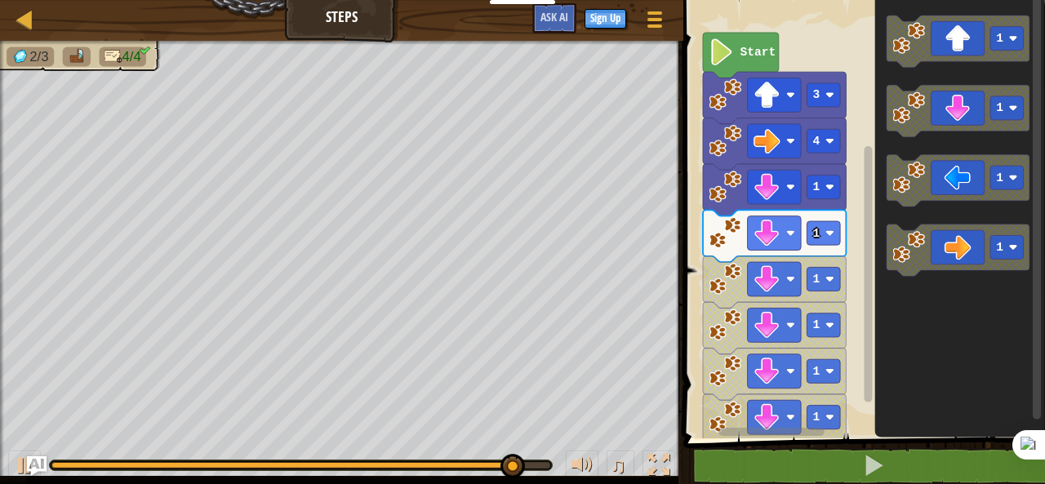
click at [727, 415] on image "Blockly Workspace" at bounding box center [724, 417] width 33 height 33
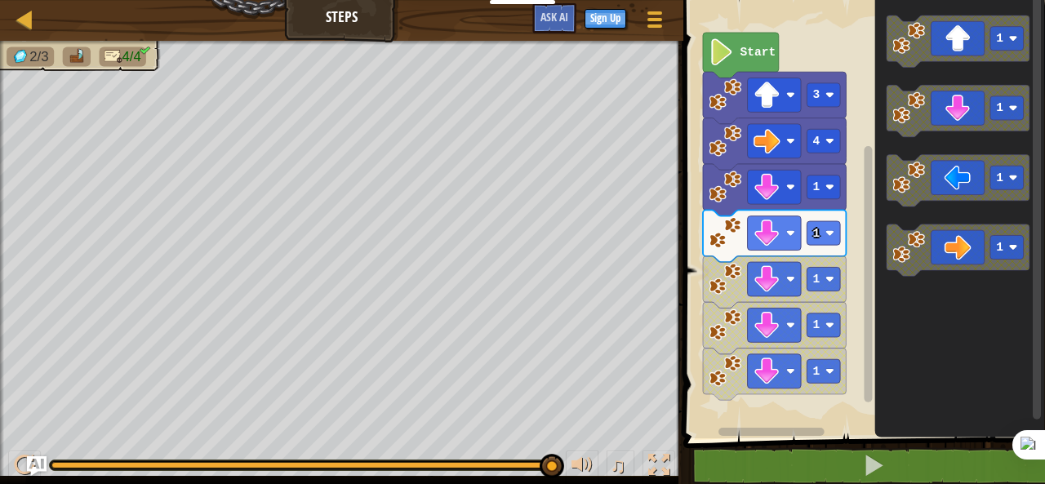
click at [723, 366] on image "Blockly Workspace" at bounding box center [724, 370] width 33 height 33
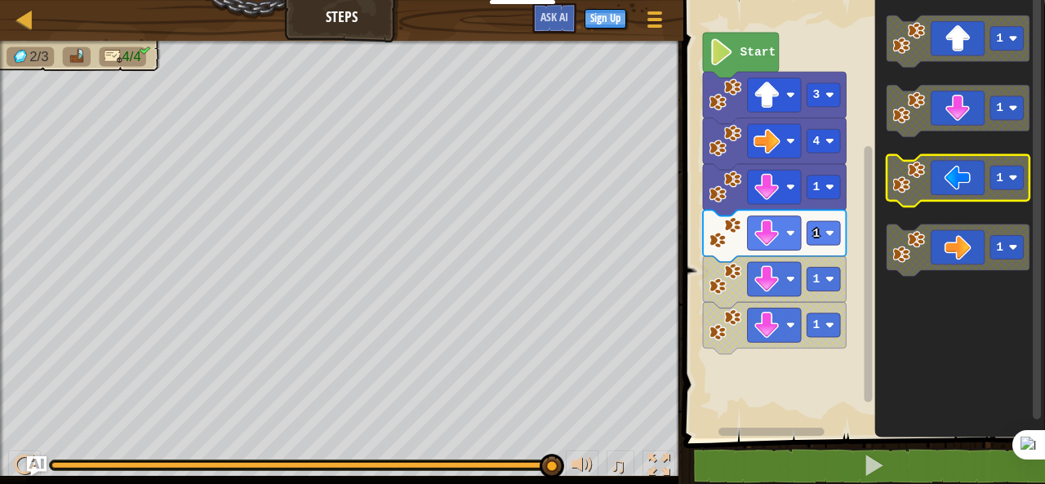
click at [921, 199] on icon "Blockly Workspace" at bounding box center [957, 181] width 143 height 52
